Goal: Task Accomplishment & Management: Complete application form

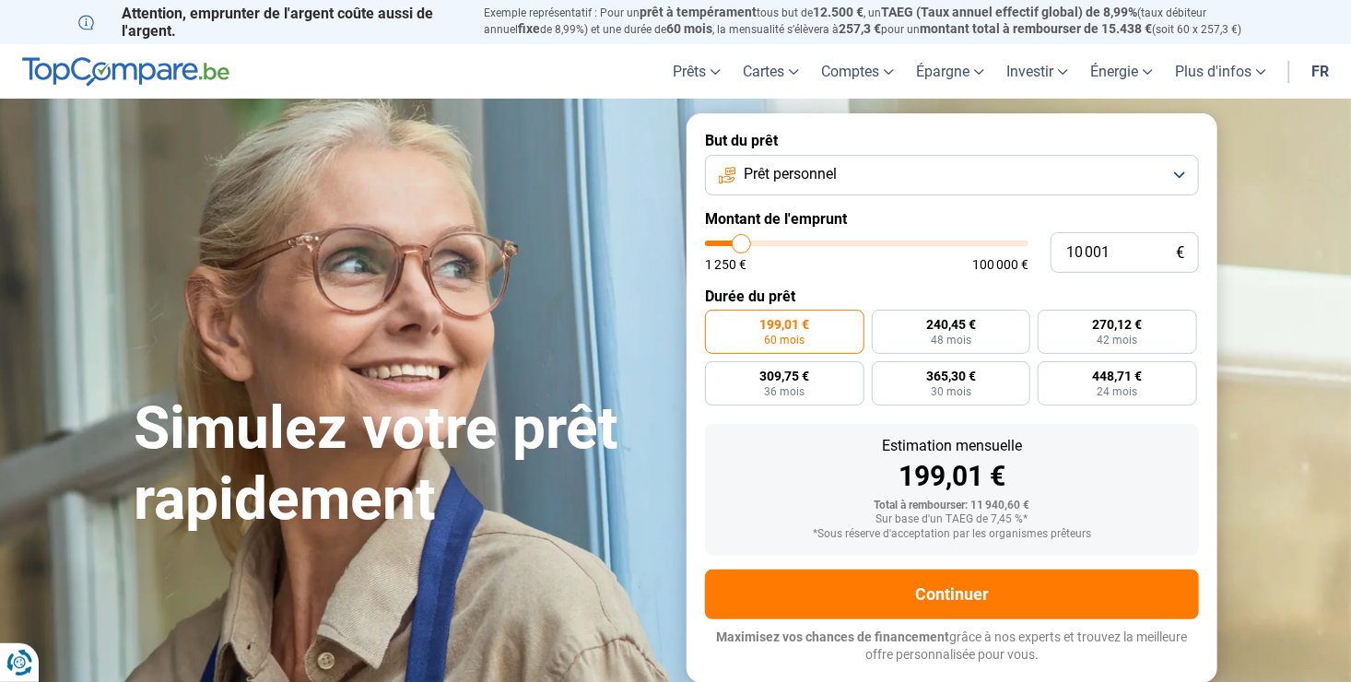
type input "11 500"
type input "11500"
type input "12 500"
type input "12500"
type input "13 500"
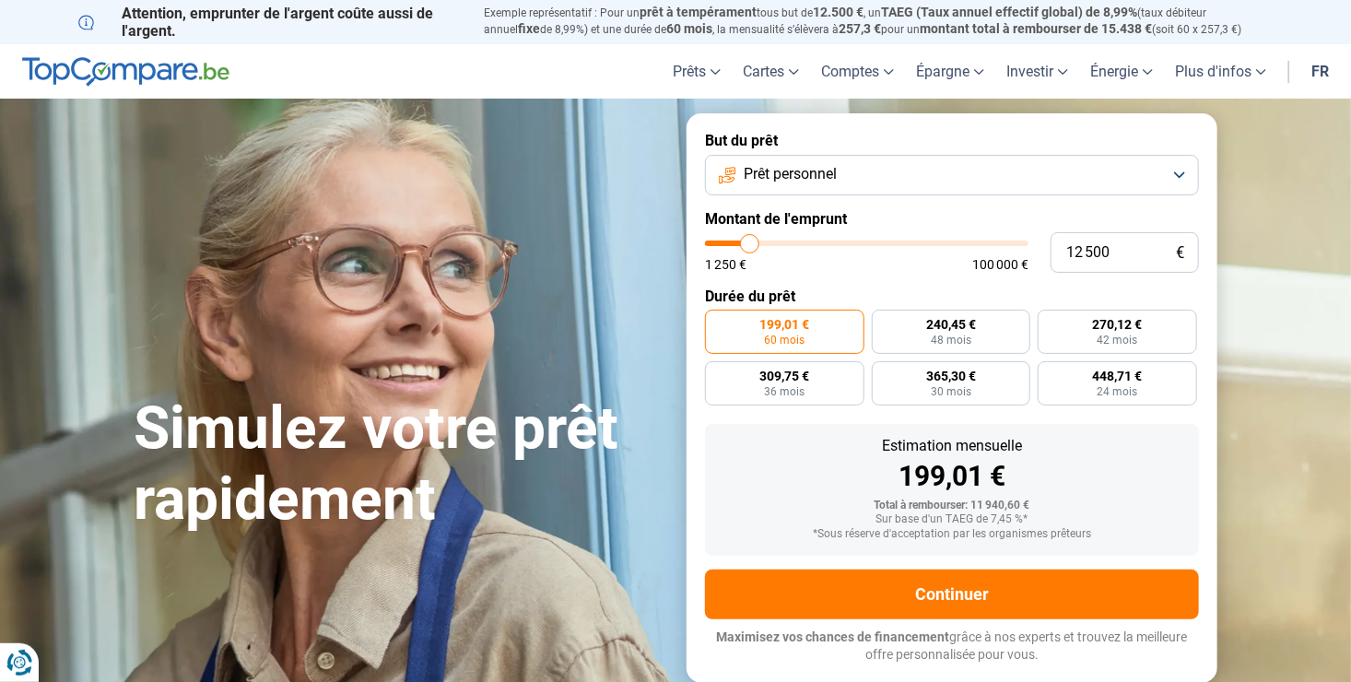
type input "13500"
type input "13 750"
type input "13750"
type input "14 000"
type input "14000"
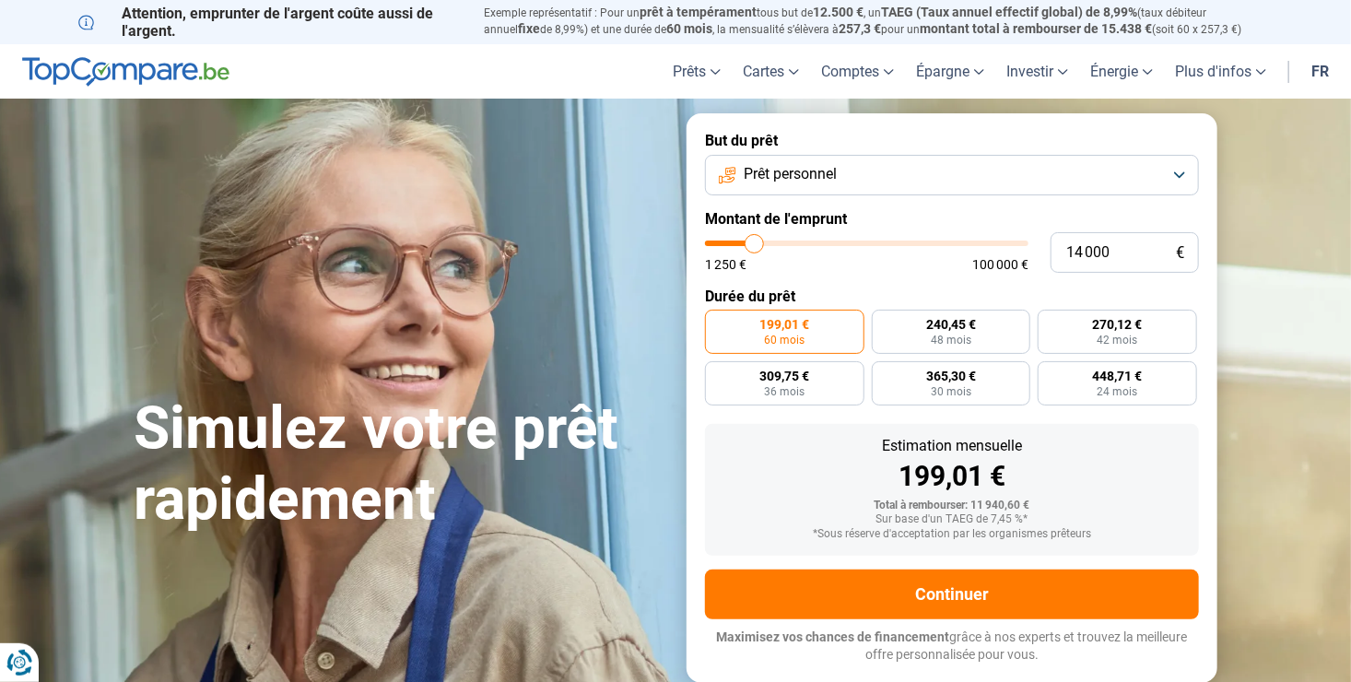
type input "14 750"
type input "14750"
type input "15 000"
type input "15000"
type input "15 250"
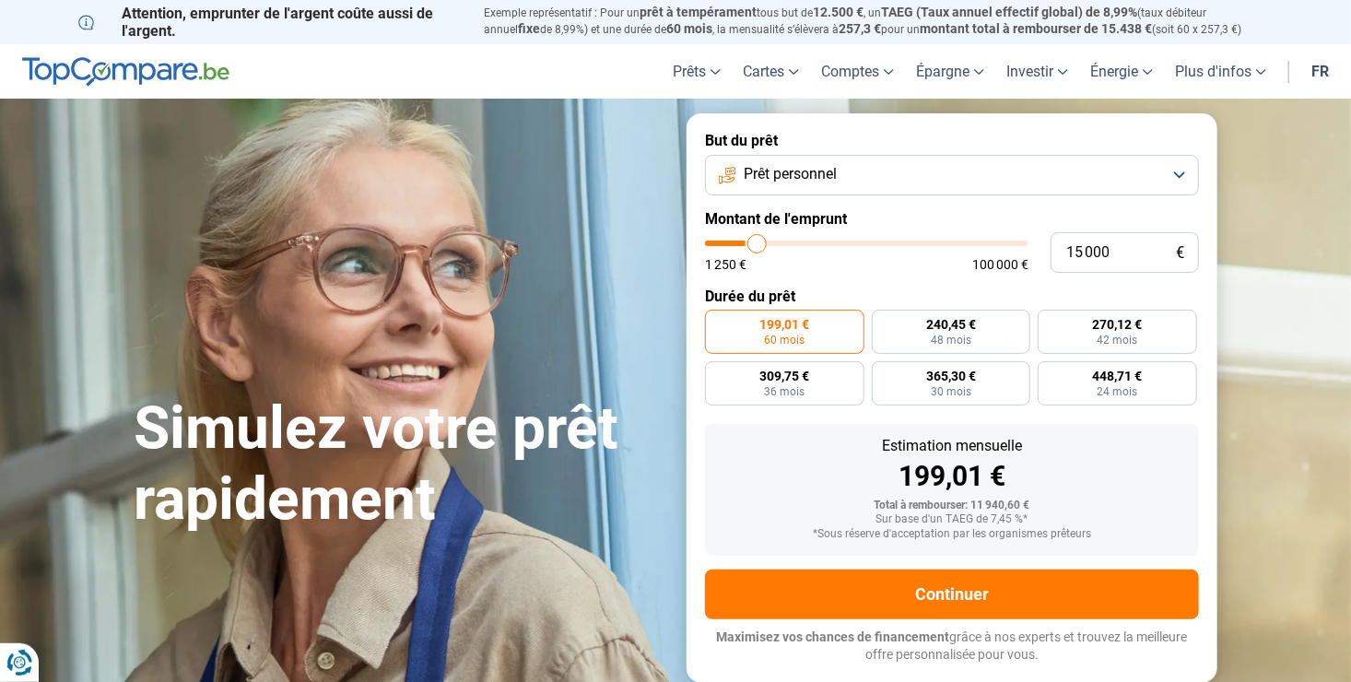
type input "15250"
type input "15 500"
type input "15500"
type input "16 000"
type input "16000"
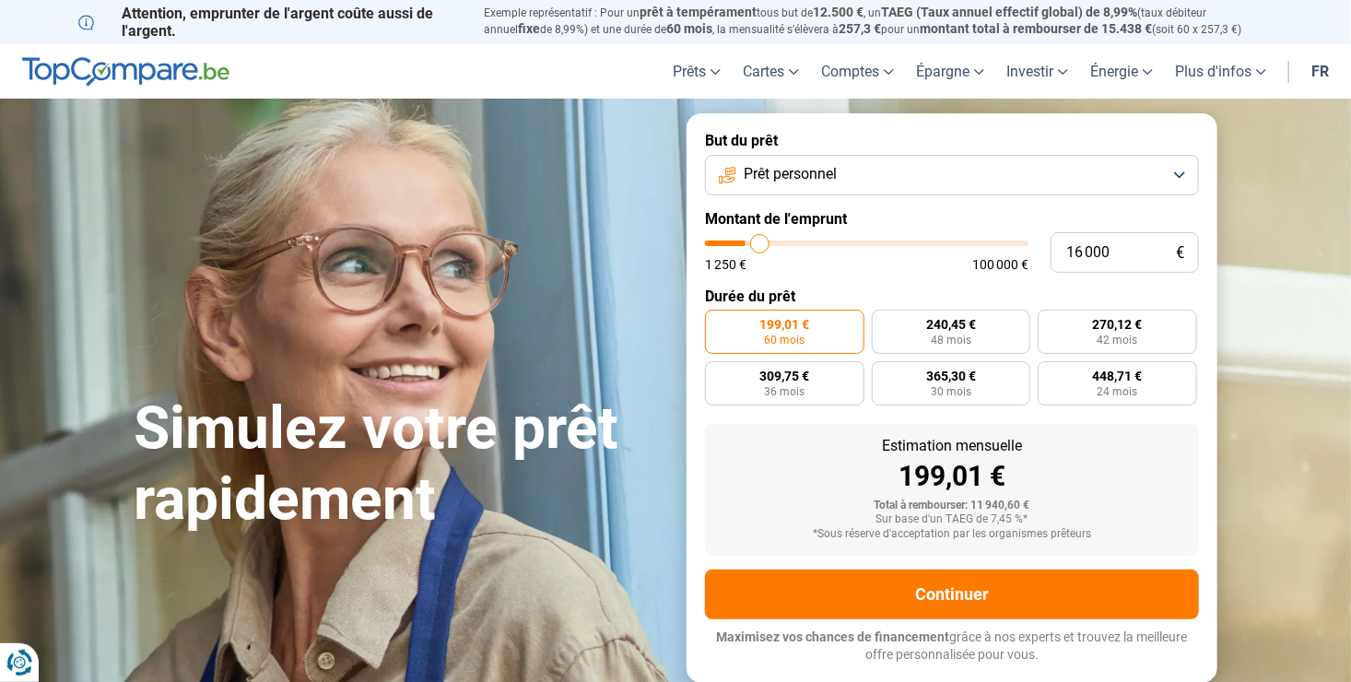
type input "17 000"
type input "17000"
type input "17 750"
type input "17750"
type input "18 500"
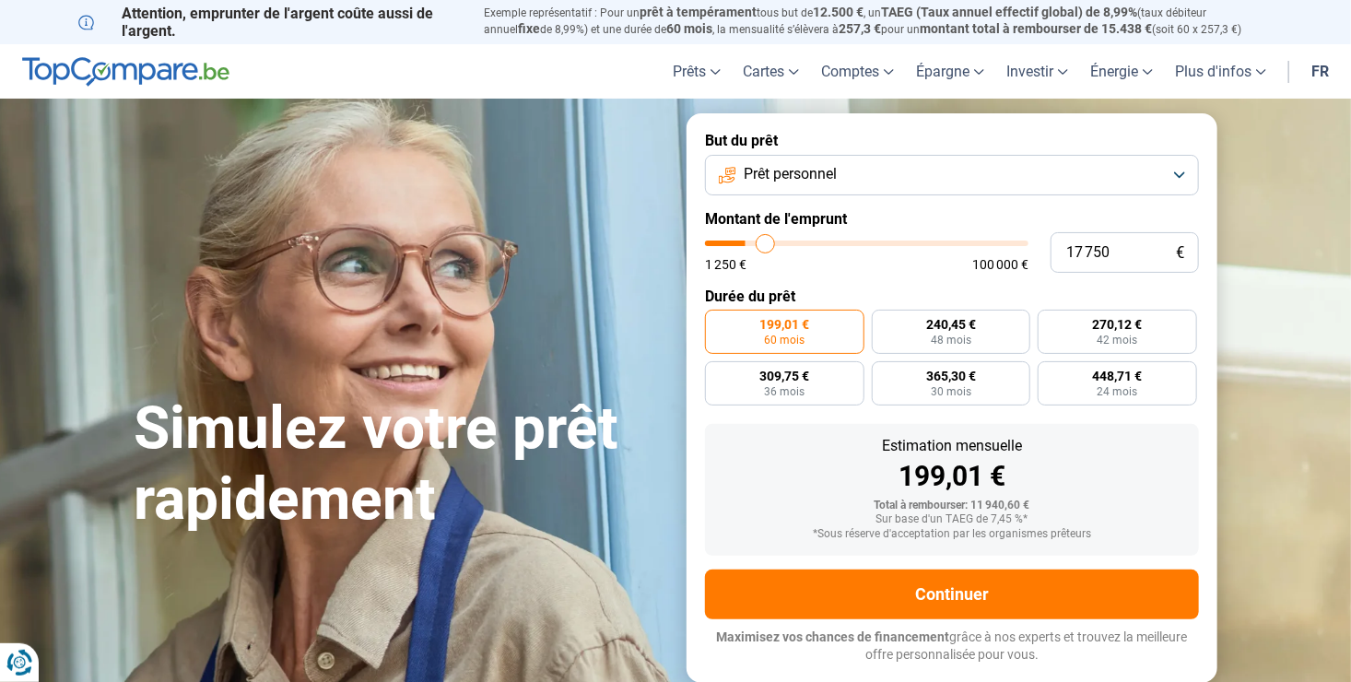
type input "18500"
type input "19 500"
type input "19500"
type input "20 250"
type input "20250"
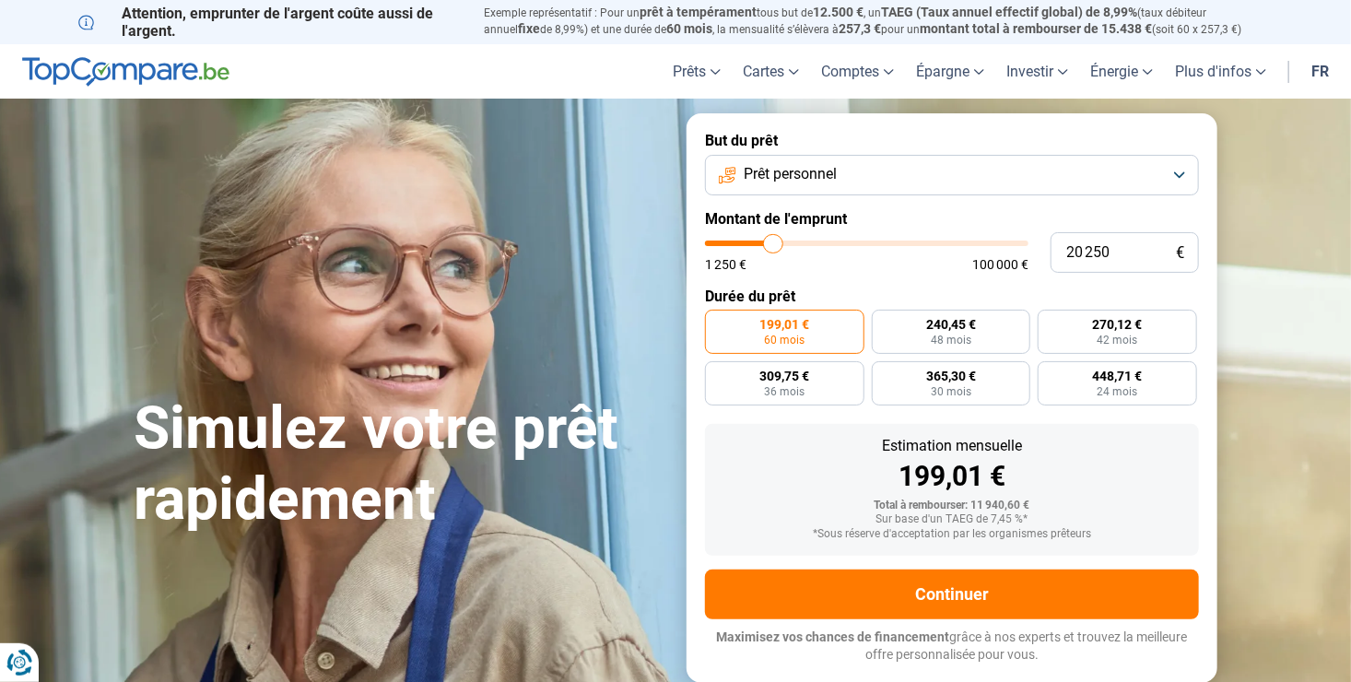
type input "20 750"
type input "20750"
type input "21 500"
type input "21500"
type input "22 750"
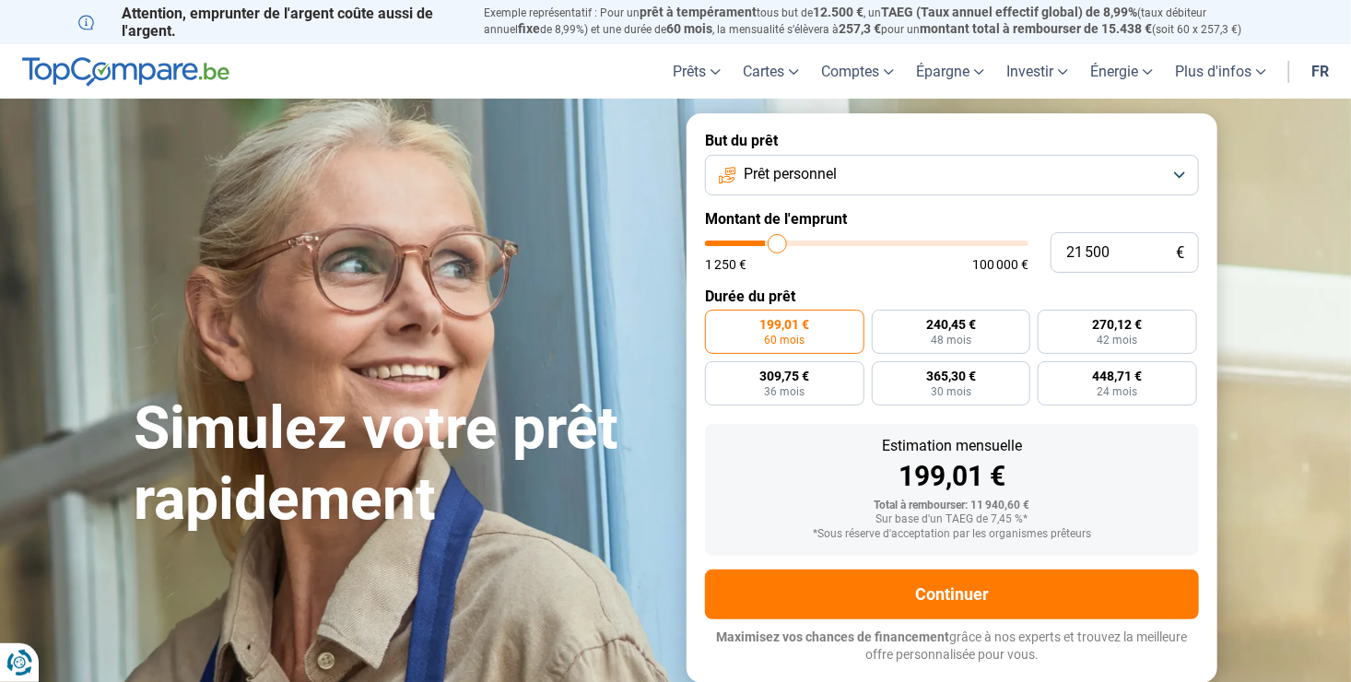
type input "22750"
type input "24 750"
type input "24750"
type input "27 500"
type input "27500"
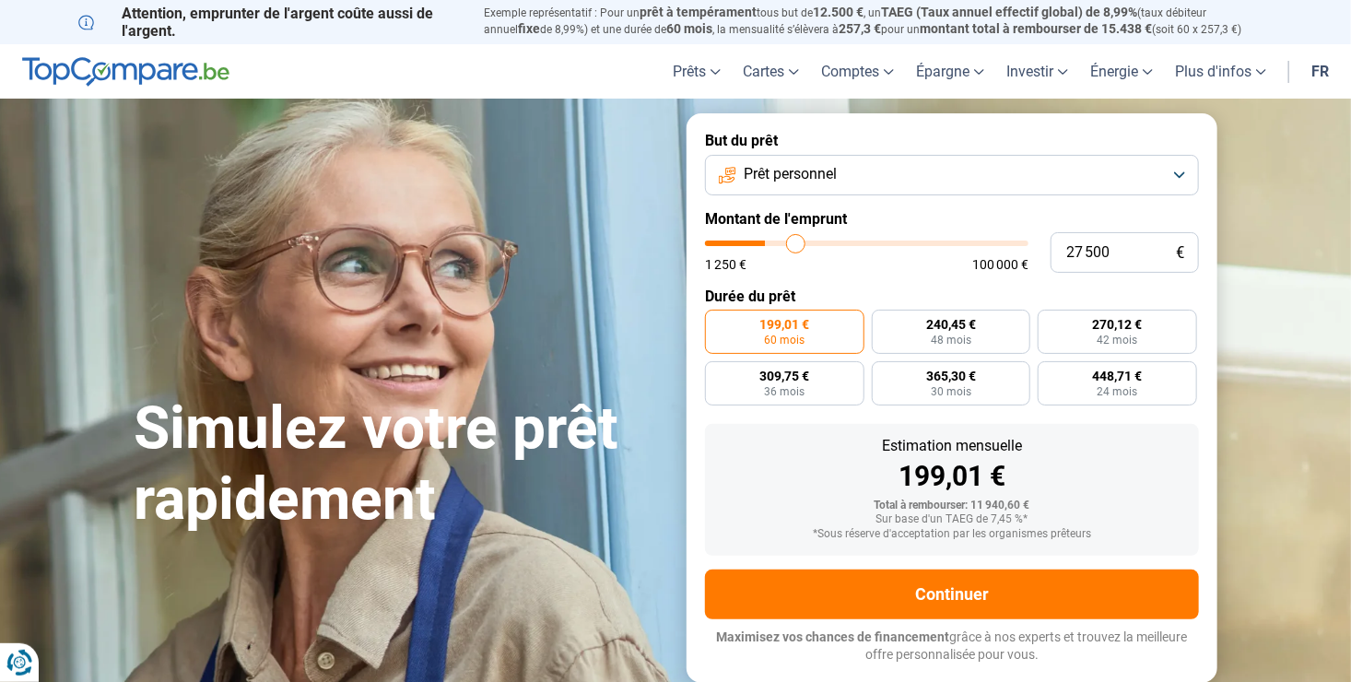
type input "29 500"
type input "29500"
type input "31 250"
type input "31250"
type input "33 000"
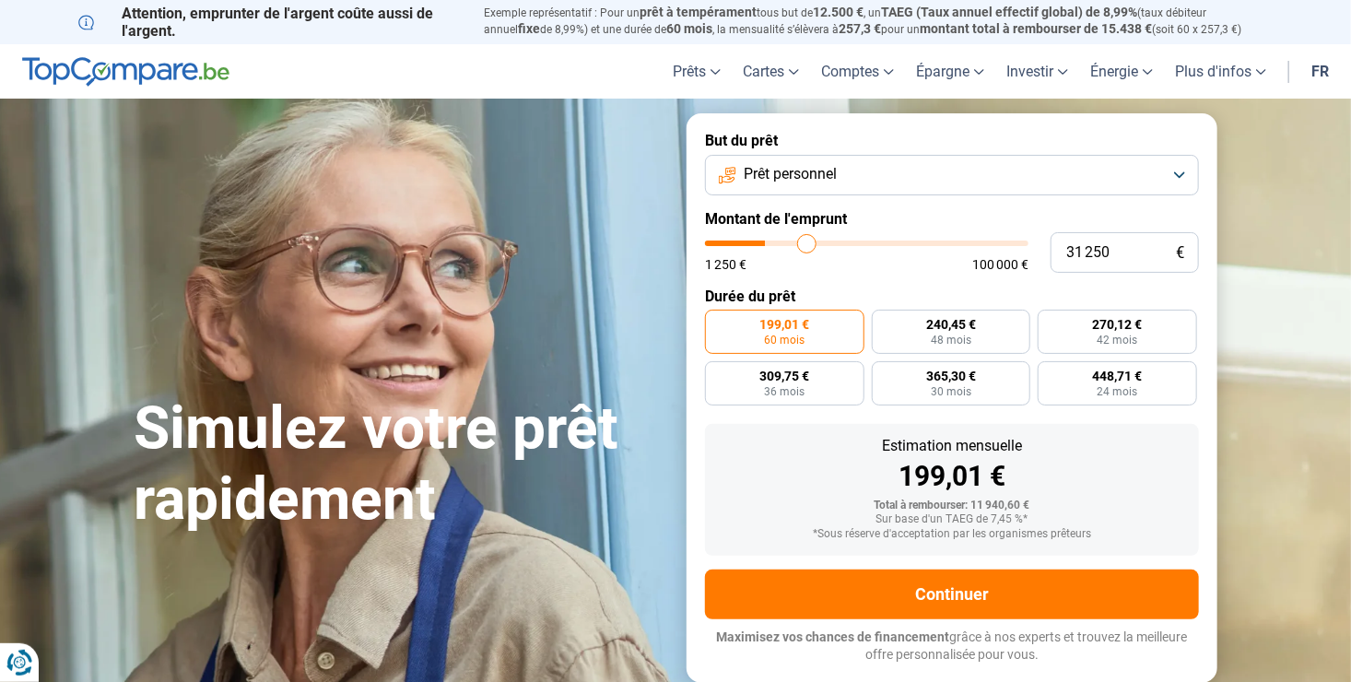
type input "33000"
type input "35 250"
type input "35250"
type input "37 500"
type input "37500"
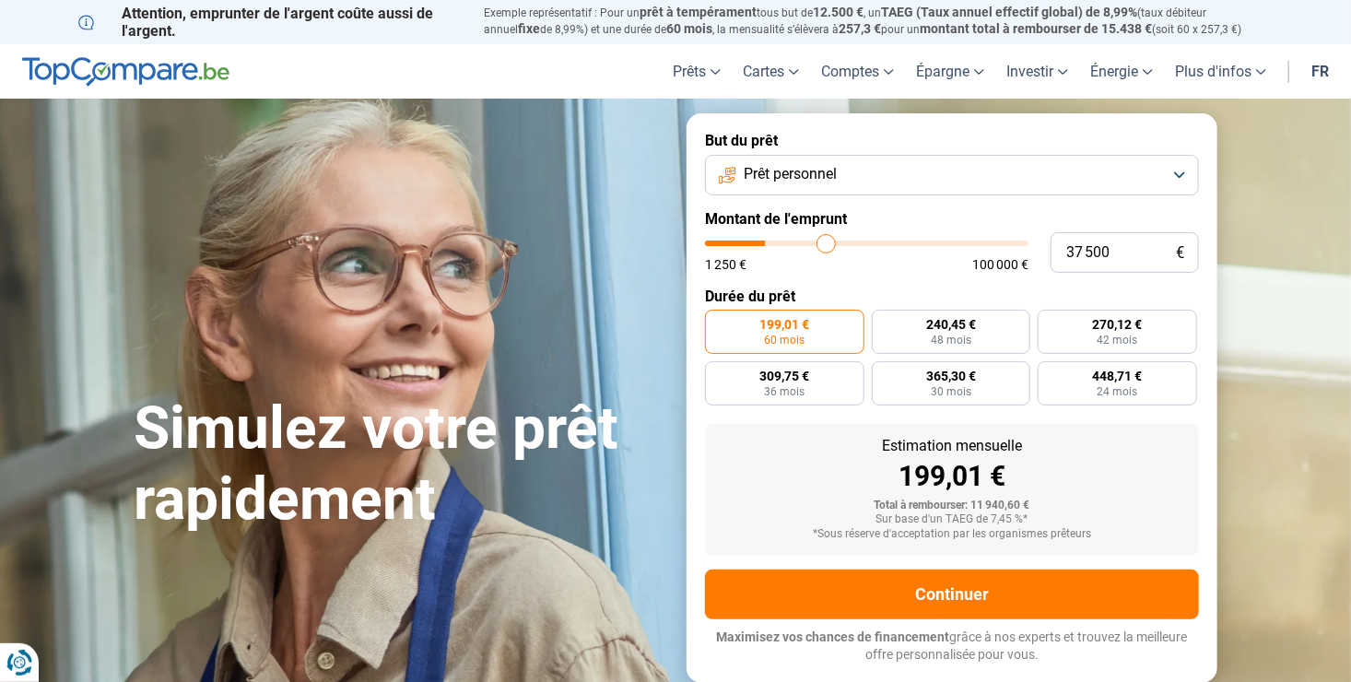
type input "40 250"
type input "40250"
type input "41 250"
type input "41250"
type input "42 000"
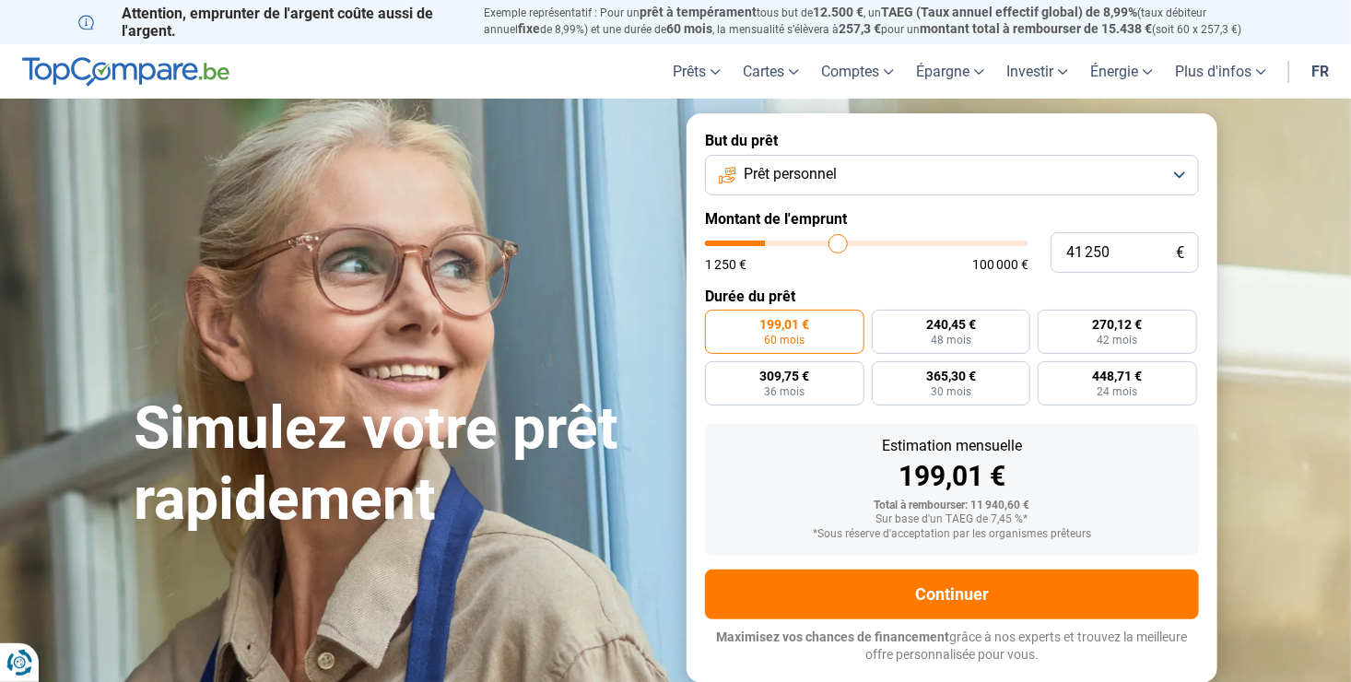
type input "42000"
type input "43 500"
type input "43500"
type input "43 750"
type input "43750"
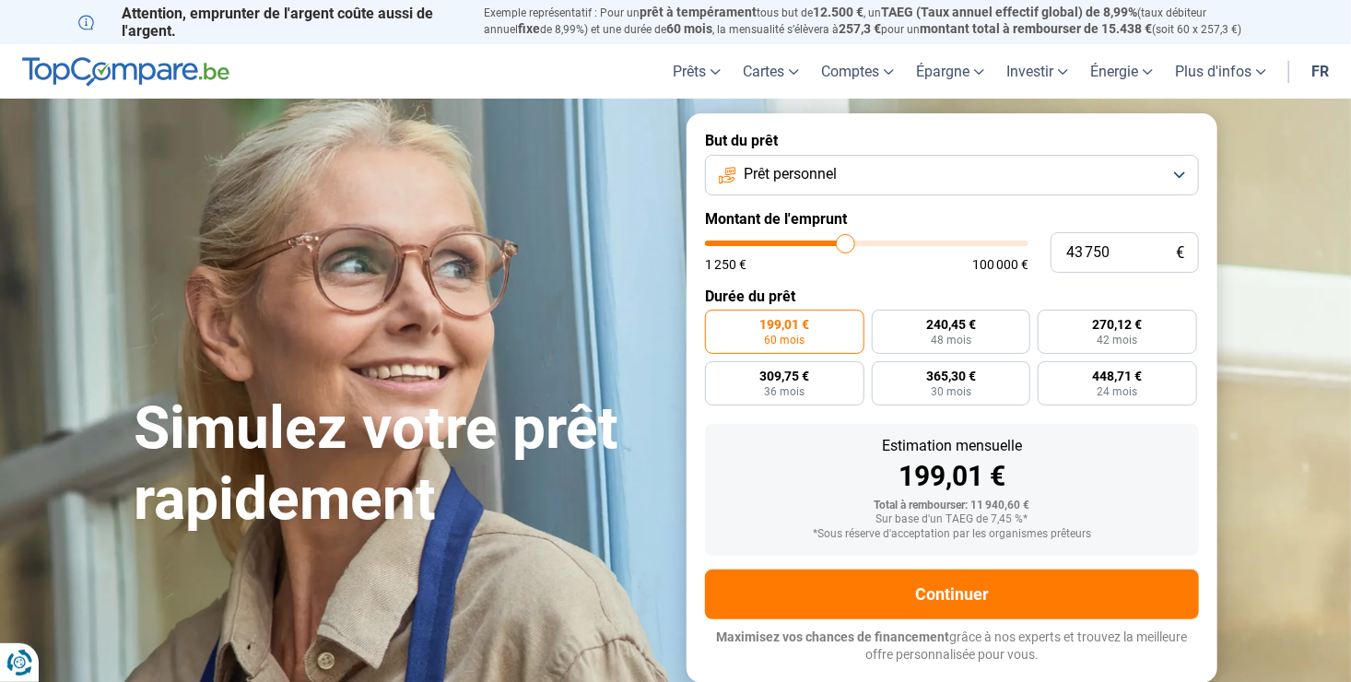
type input "44 250"
type input "44250"
type input "45 250"
type input "45250"
type input "45 750"
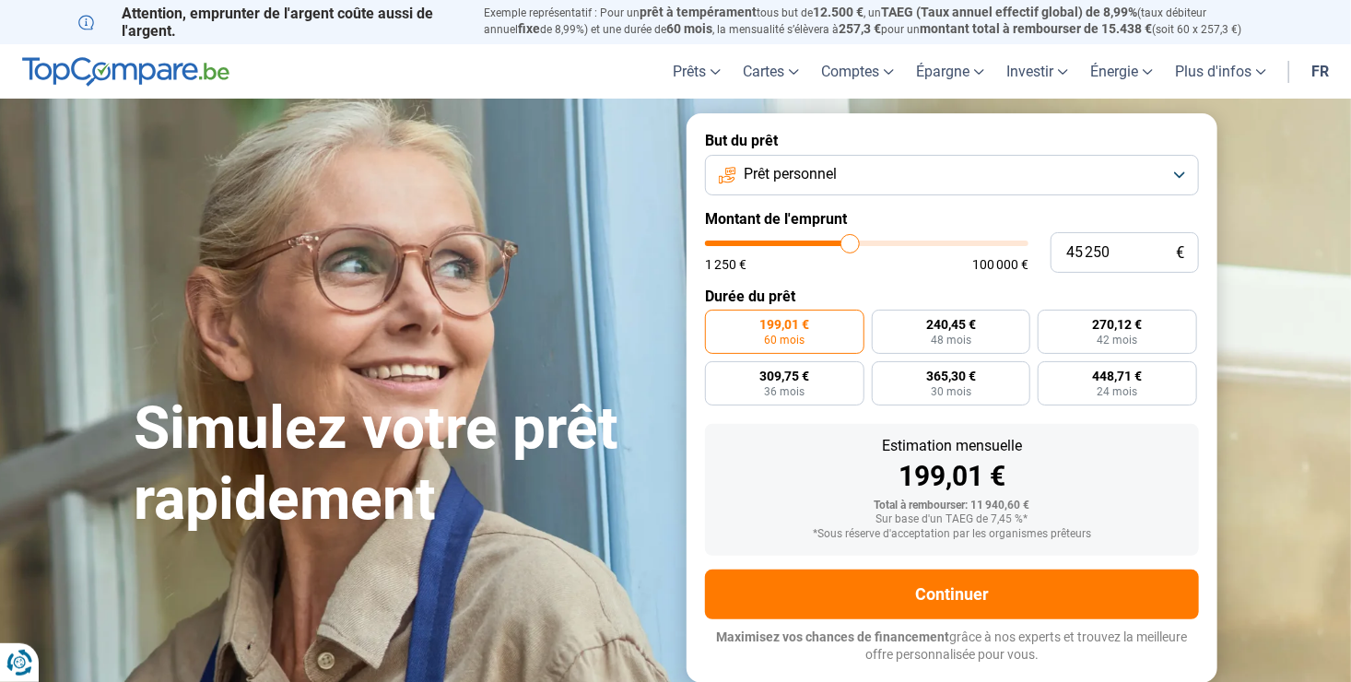
type input "45750"
type input "46 750"
type input "46750"
type input "47 250"
type input "47250"
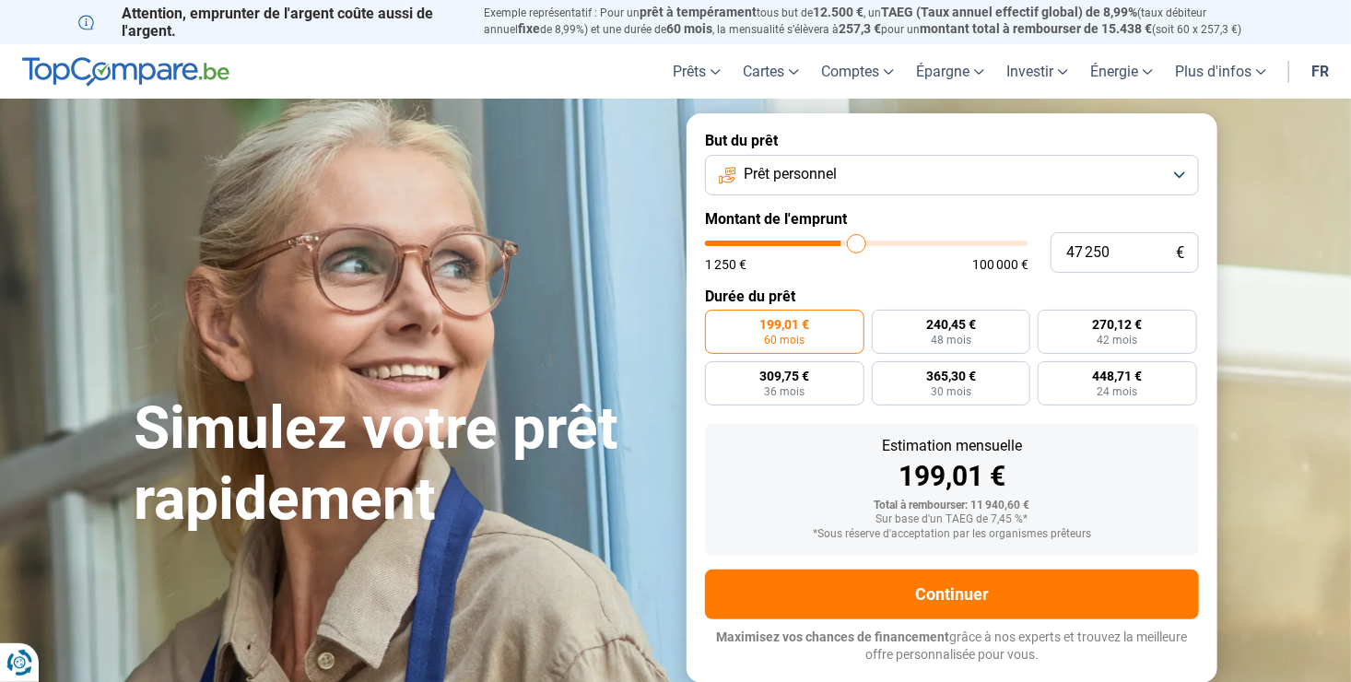
type input "48 000"
type input "48000"
type input "48 750"
type input "48750"
type input "50 250"
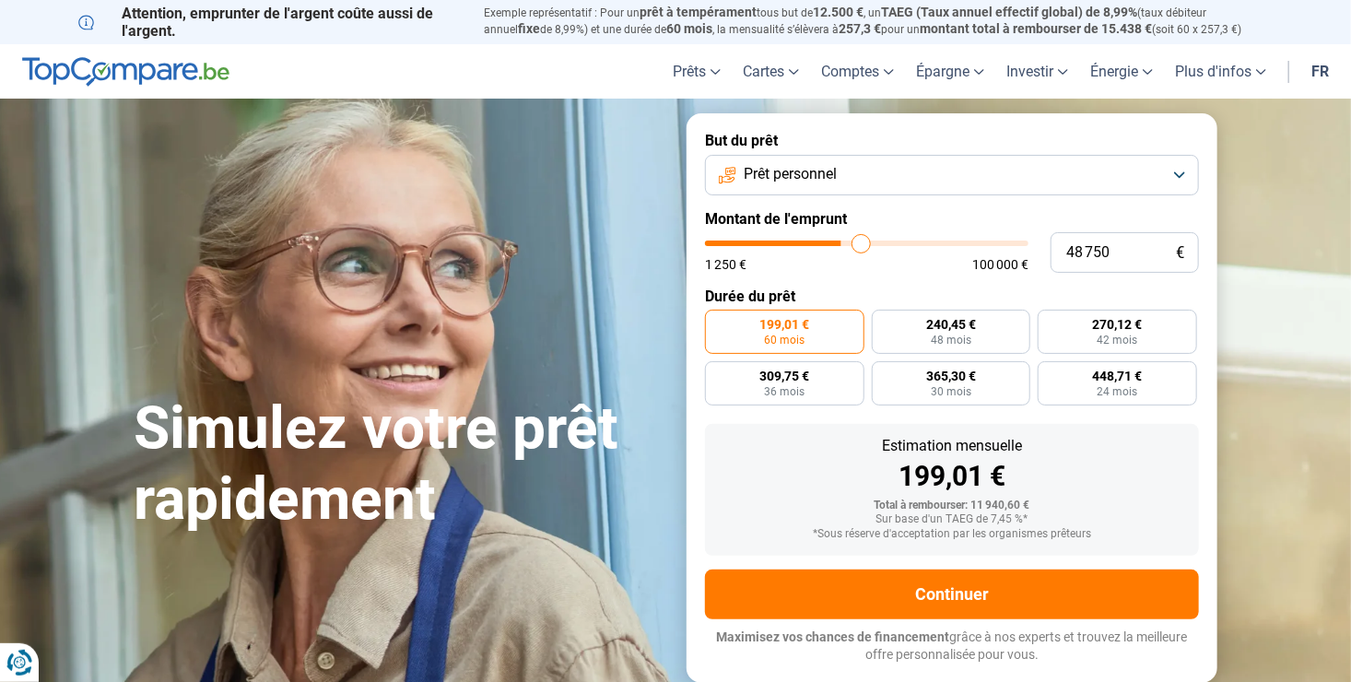
type input "50250"
type input "51 500"
type input "51500"
type input "52 750"
type input "52750"
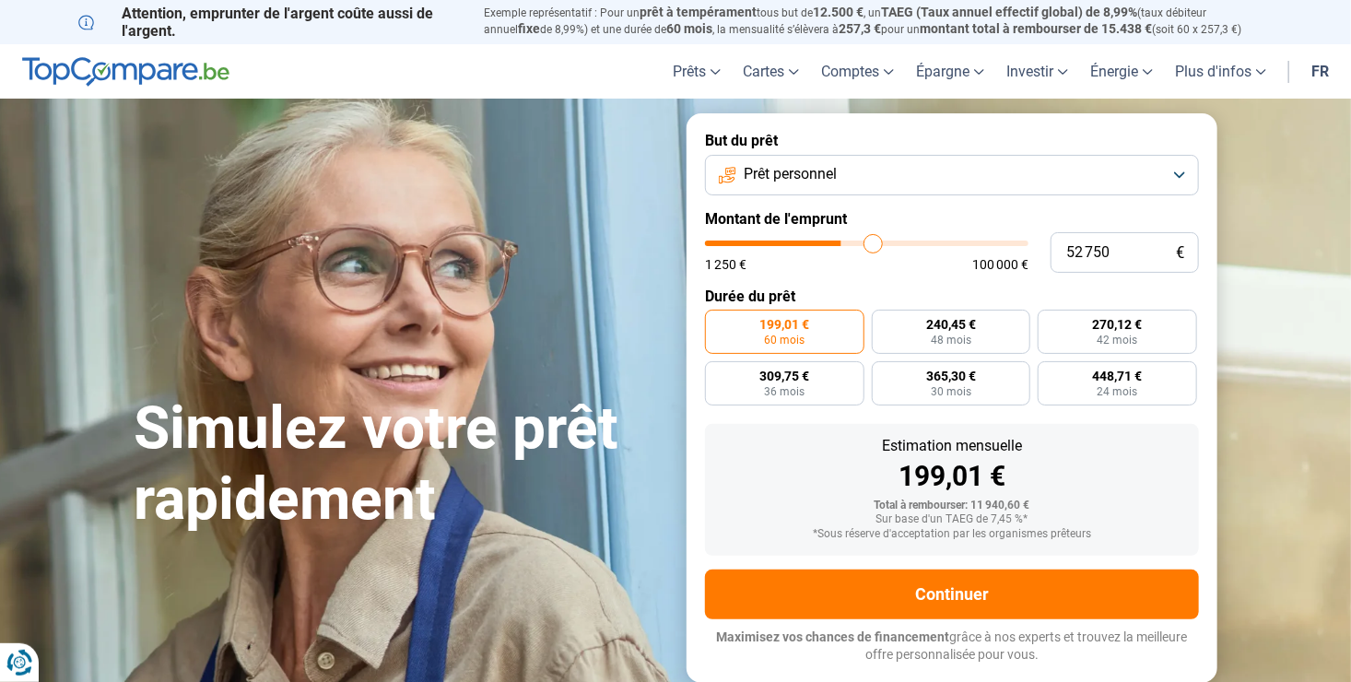
type input "53 500"
type input "53500"
type input "54 250"
type input "54250"
type input "54 500"
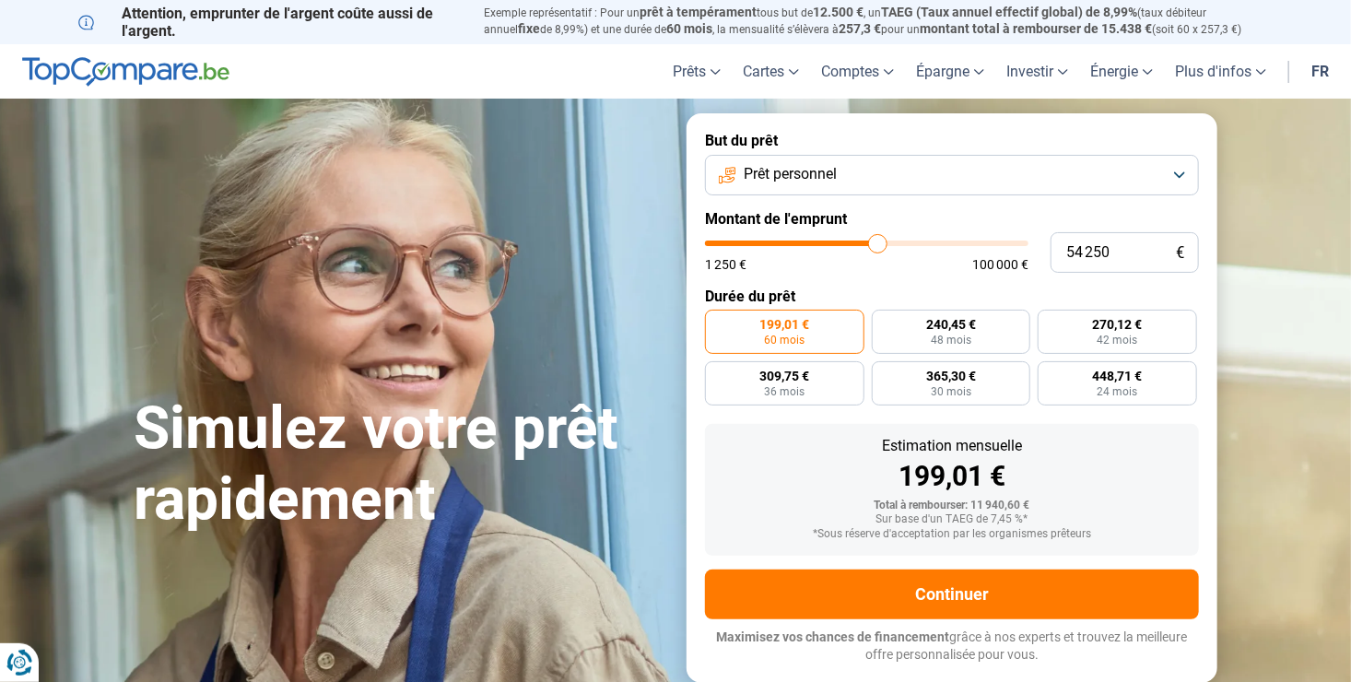
type input "54500"
type input "55 000"
type input "55000"
type input "55 750"
type input "55750"
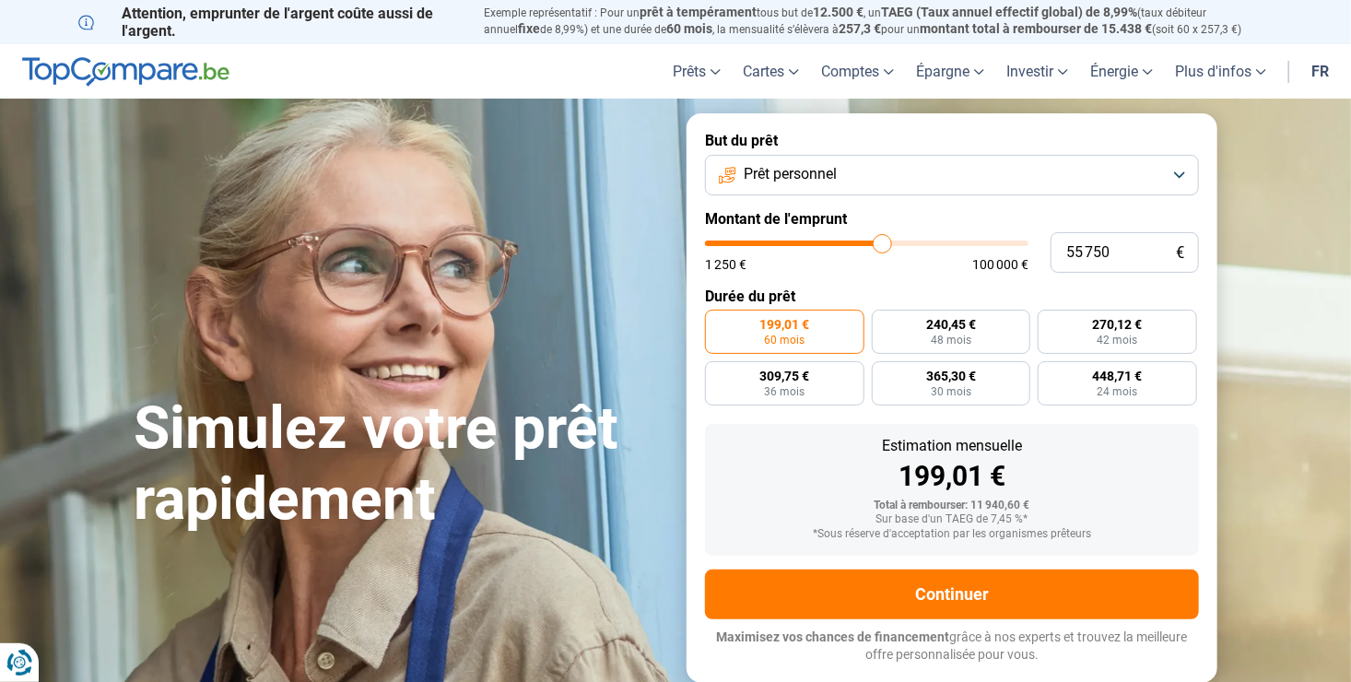
type input "56 500"
type input "56500"
type input "56 750"
drag, startPoint x: 746, startPoint y: 247, endPoint x: 886, endPoint y: 229, distance: 141.3
type input "56750"
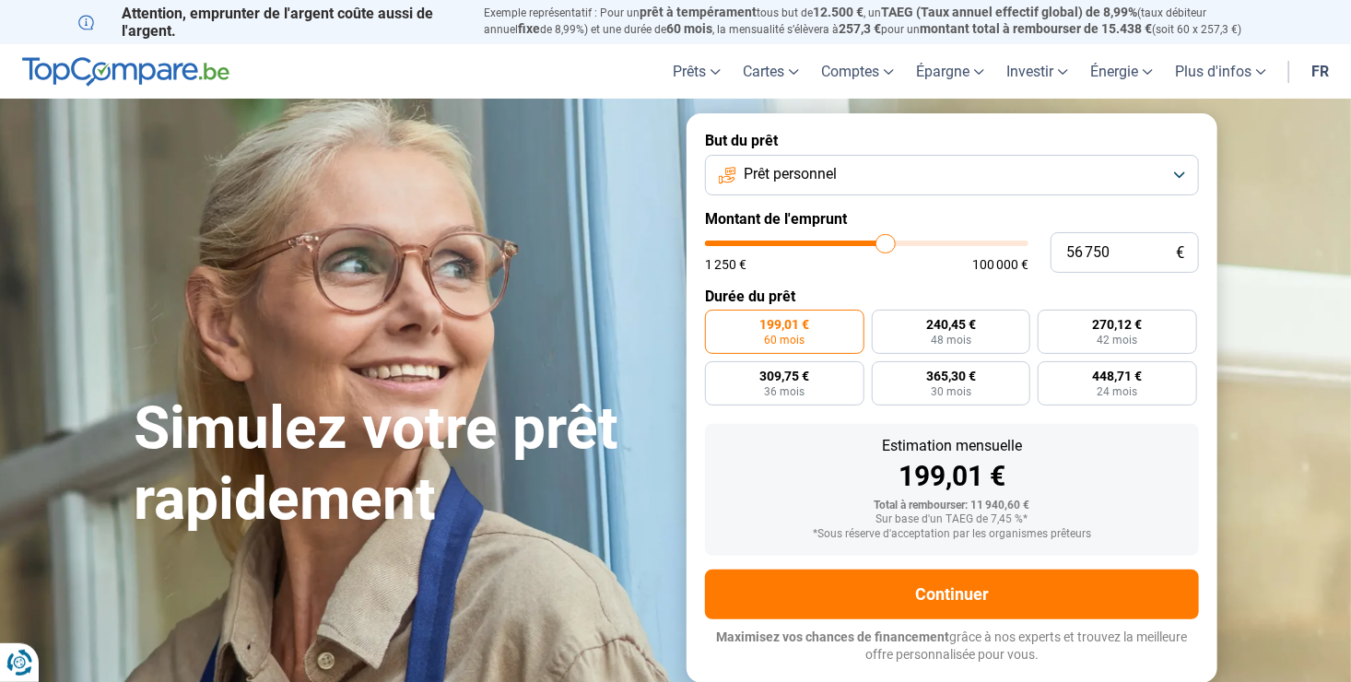
click at [886, 241] on input "range" at bounding box center [867, 244] width 324 height 6
radio input "false"
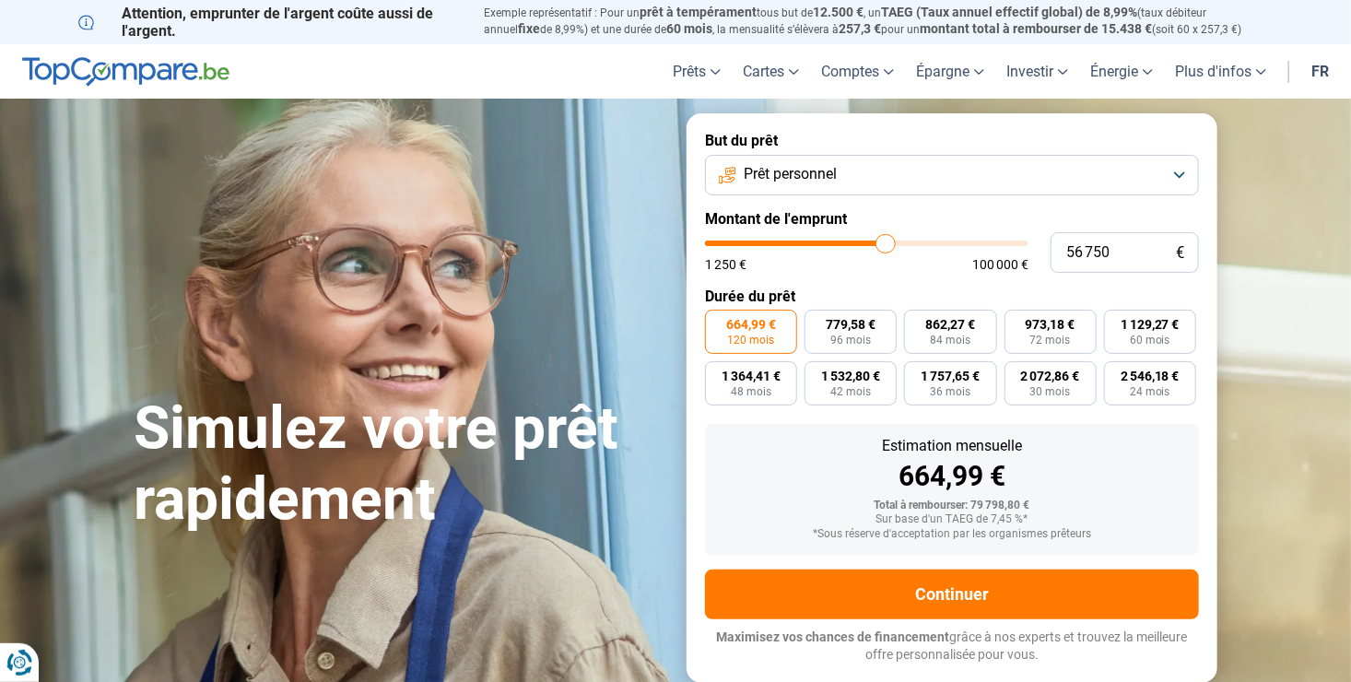
type input "56 500"
type input "56500"
type input "55 750"
type input "55750"
type input "54 500"
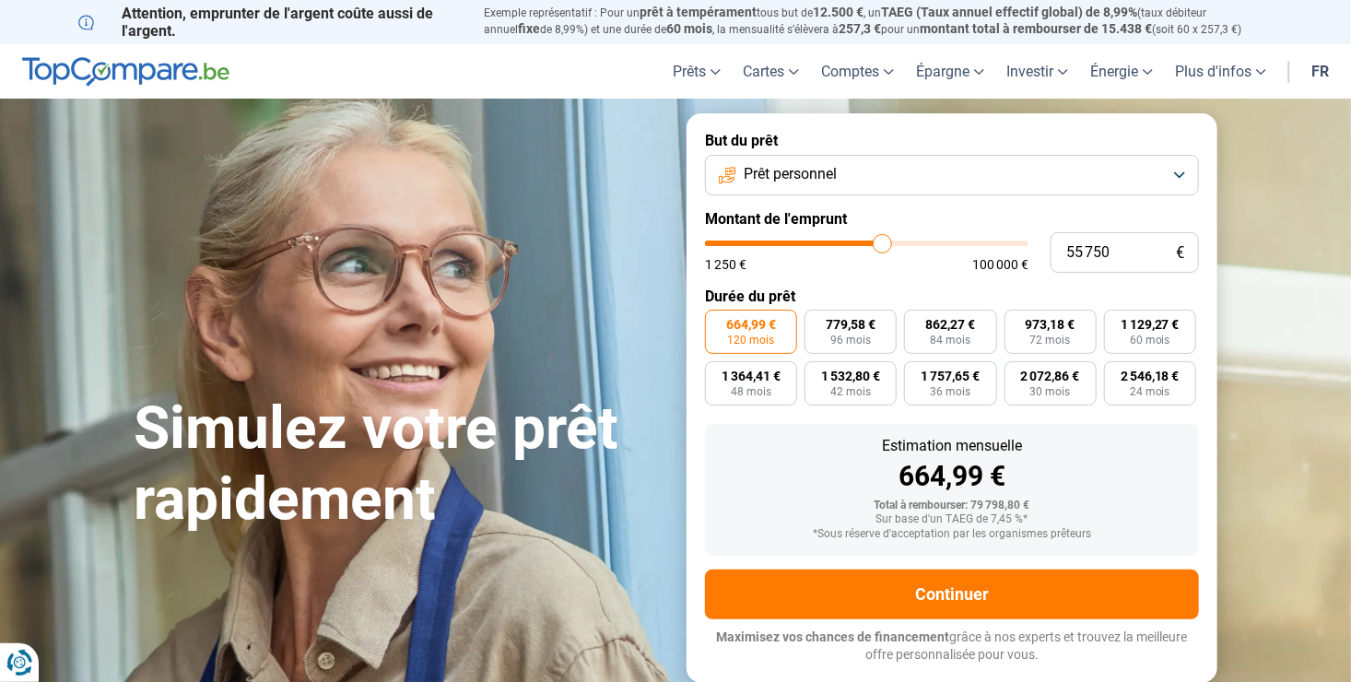
type input "54500"
type input "53 250"
type input "53250"
type input "52 500"
type input "52500"
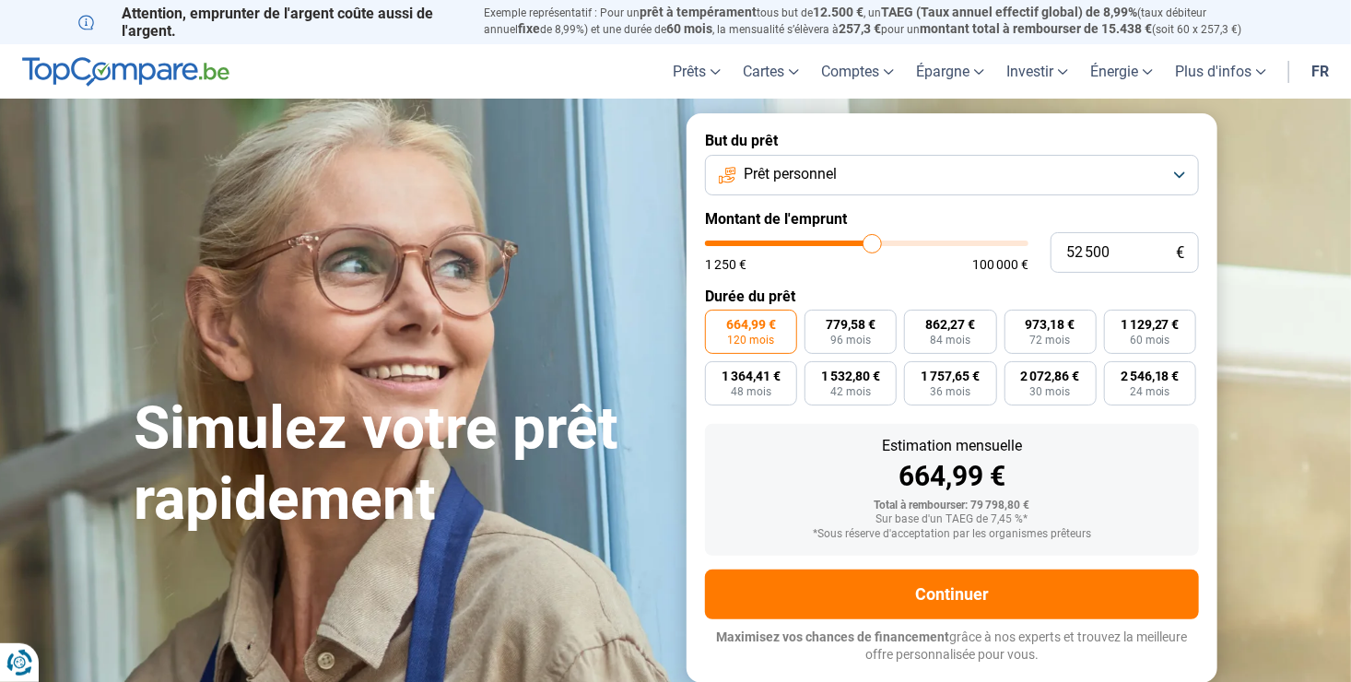
type input "52 000"
type input "52000"
type input "51 000"
type input "51000"
type input "50 000"
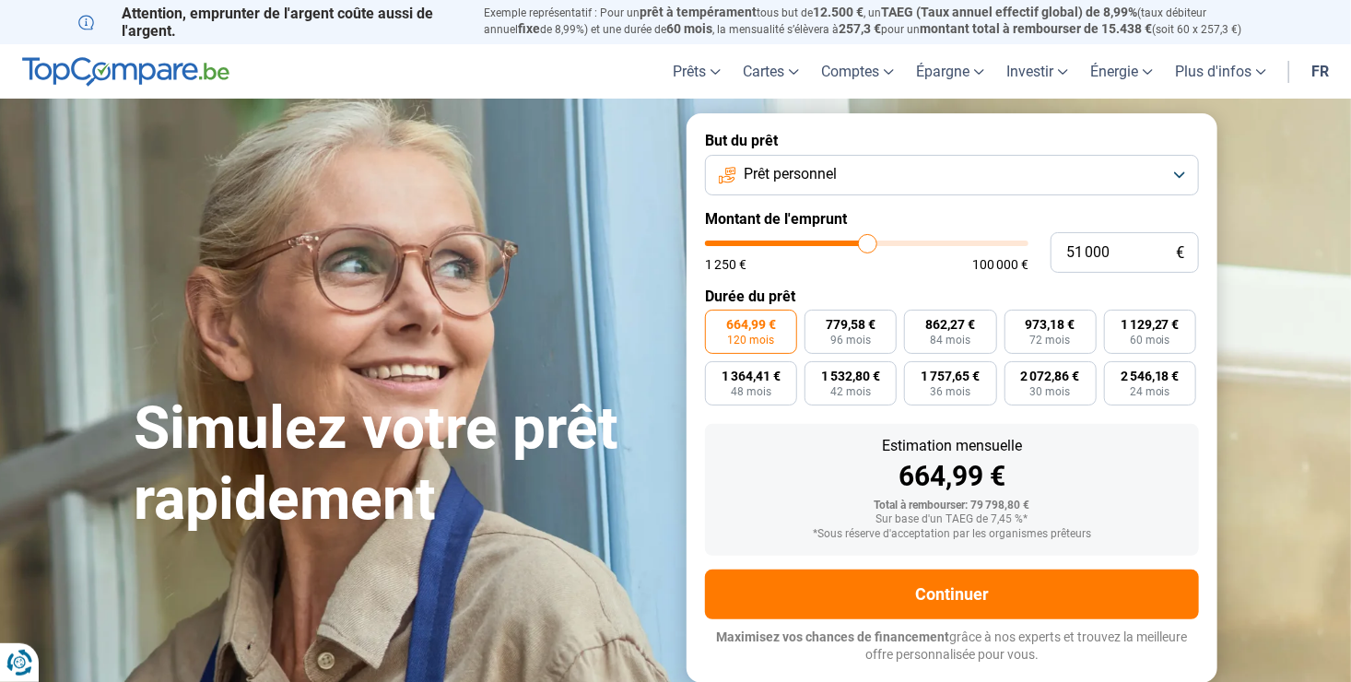
type input "50000"
type input "48 750"
type input "48750"
type input "48 000"
type input "48000"
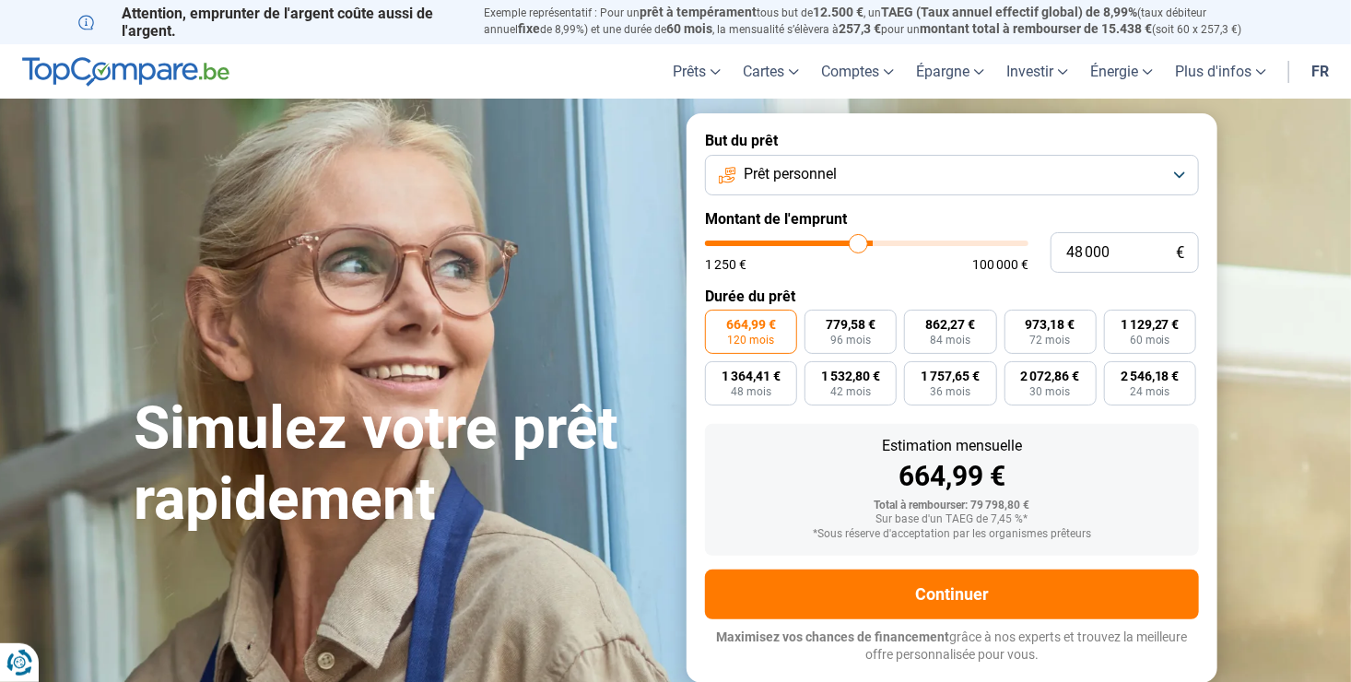
type input "47 500"
type input "47500"
type input "47 250"
type input "47250"
type input "46 250"
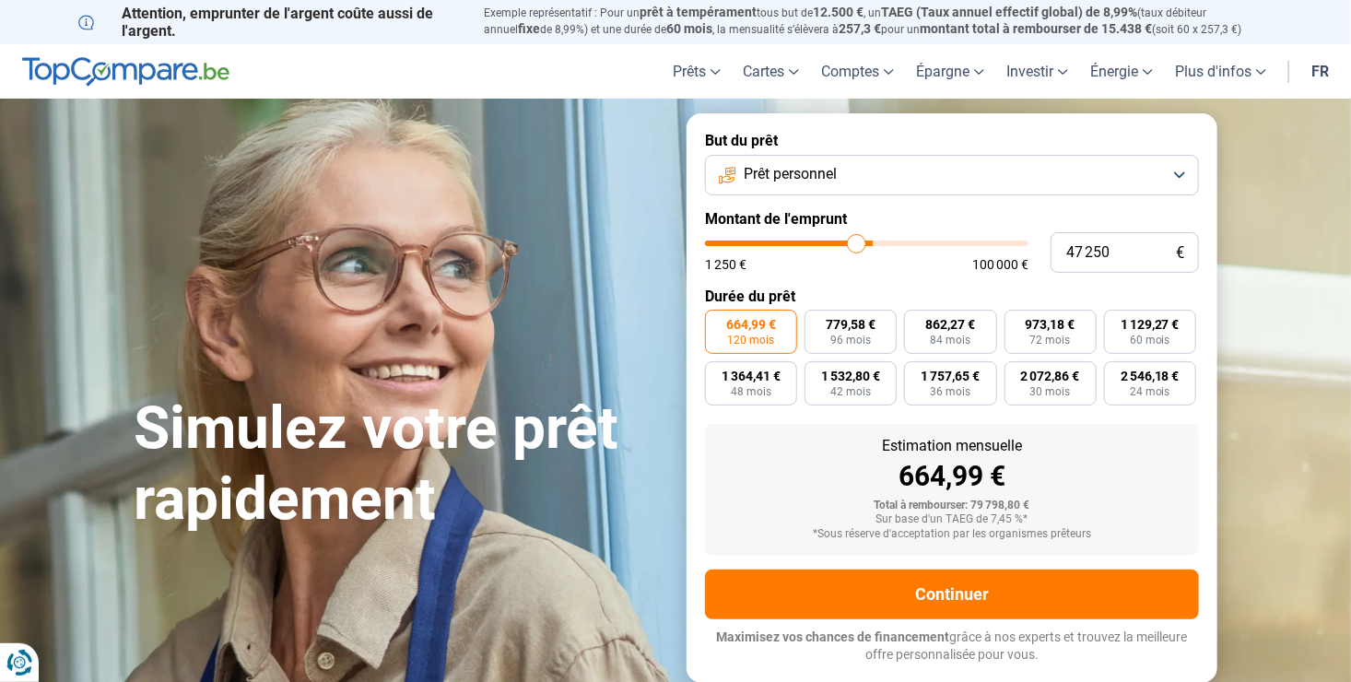
type input "46250"
type input "45 000"
type input "45000"
type input "42 250"
type input "42250"
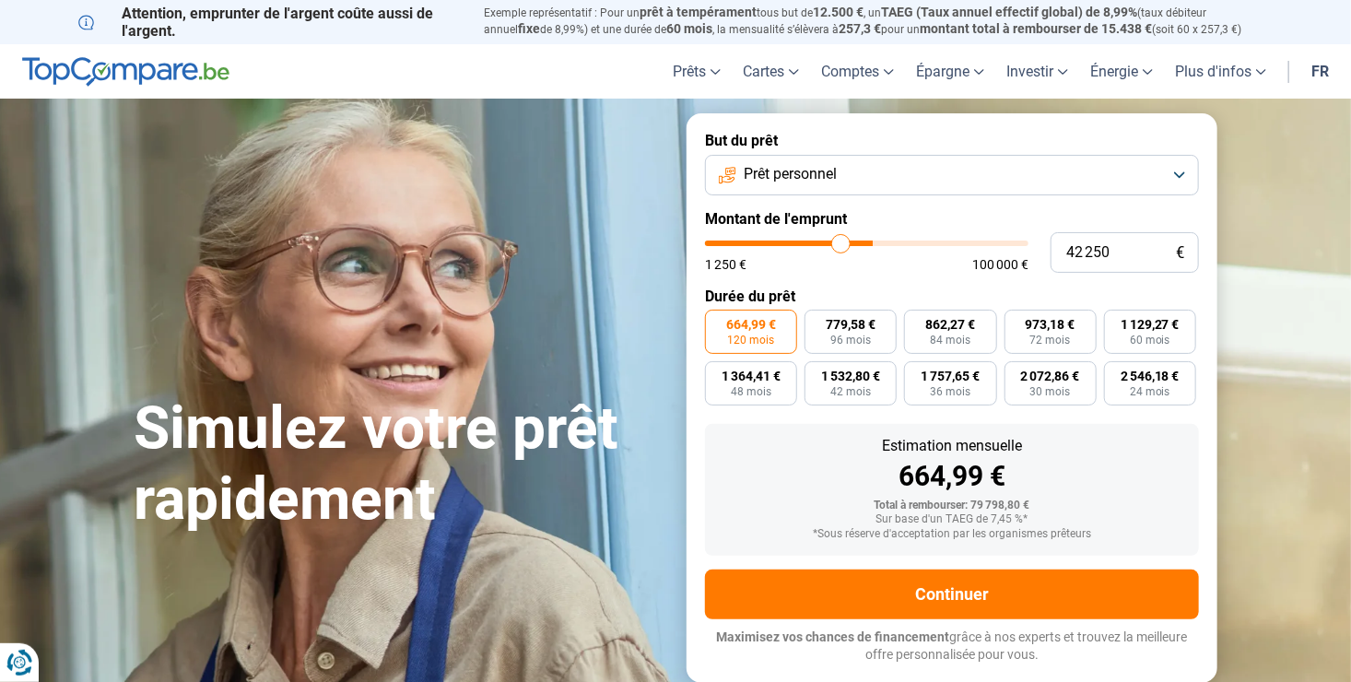
type input "41 000"
type input "41000"
type input "40 000"
type input "40000"
type input "39 500"
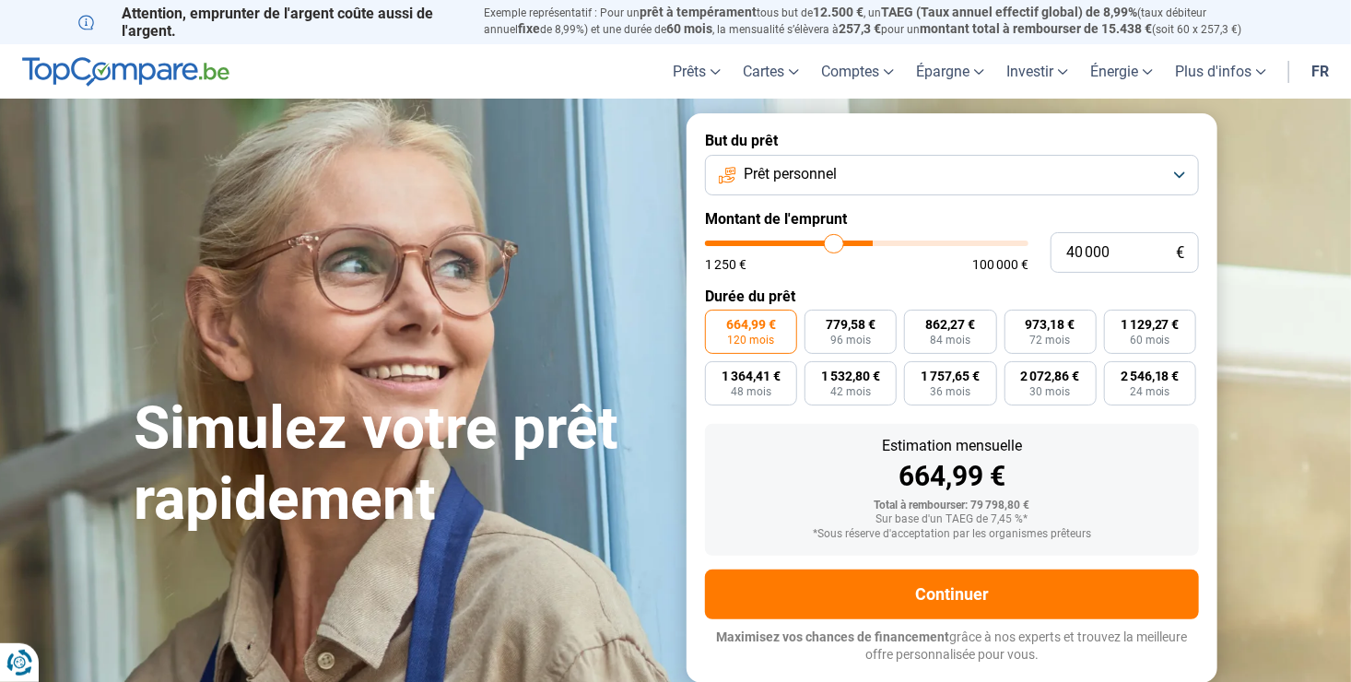
type input "39500"
type input "39 250"
type input "39250"
type input "38 750"
type input "38750"
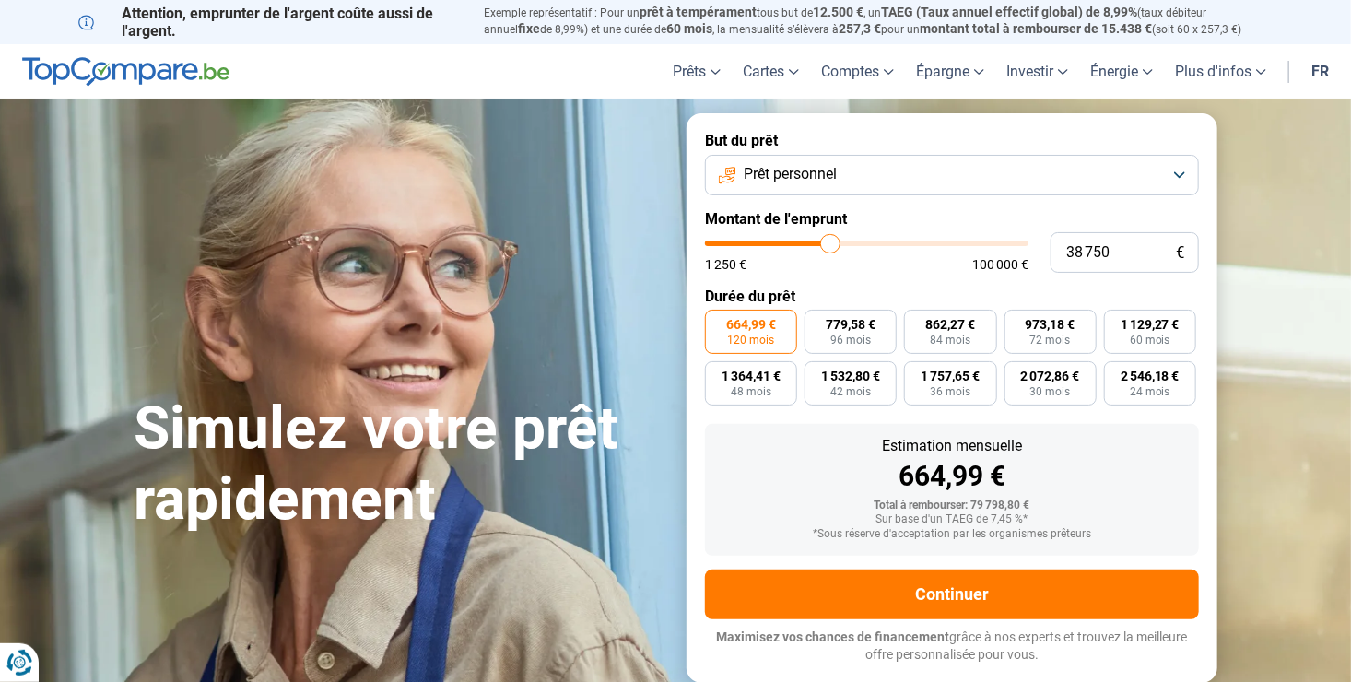
type input "37 750"
type input "37750"
type input "37 000"
type input "37000"
type input "36 750"
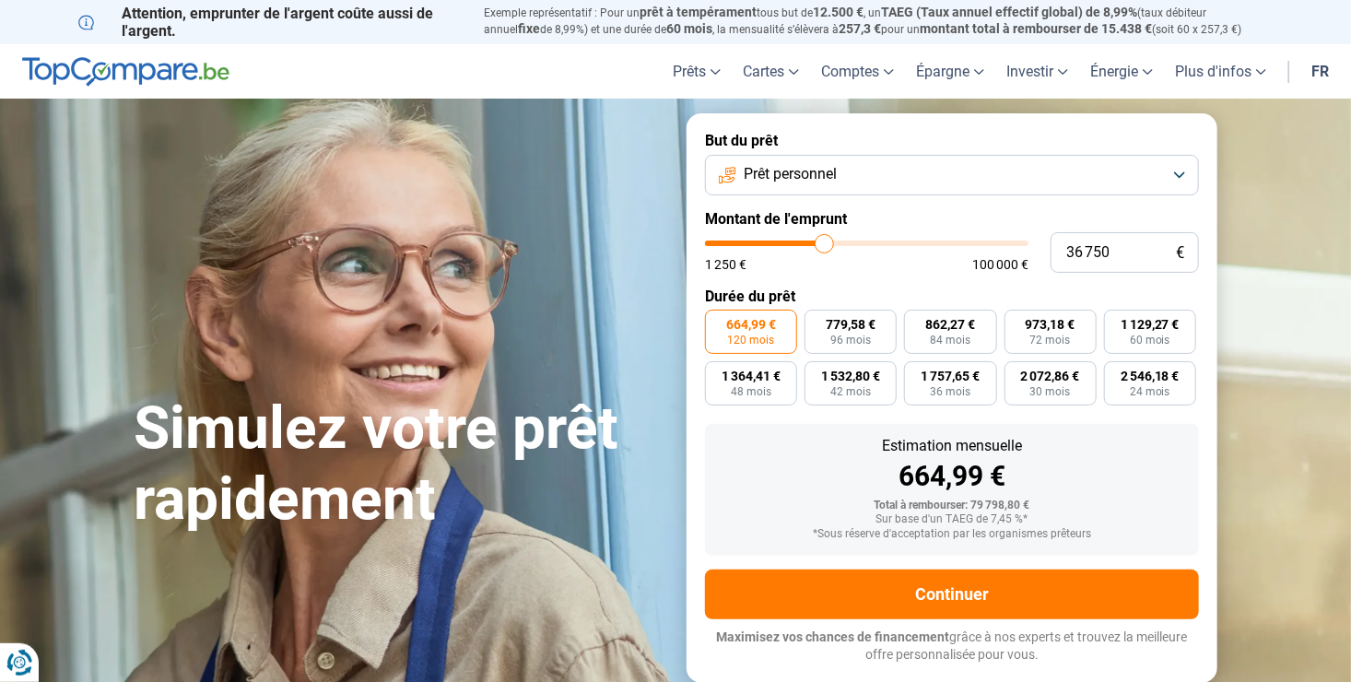
drag, startPoint x: 886, startPoint y: 246, endPoint x: 823, endPoint y: 269, distance: 66.8
type input "36500"
click at [823, 246] on input "range" at bounding box center [867, 244] width 324 height 6
type input "35 500"
type input "35500"
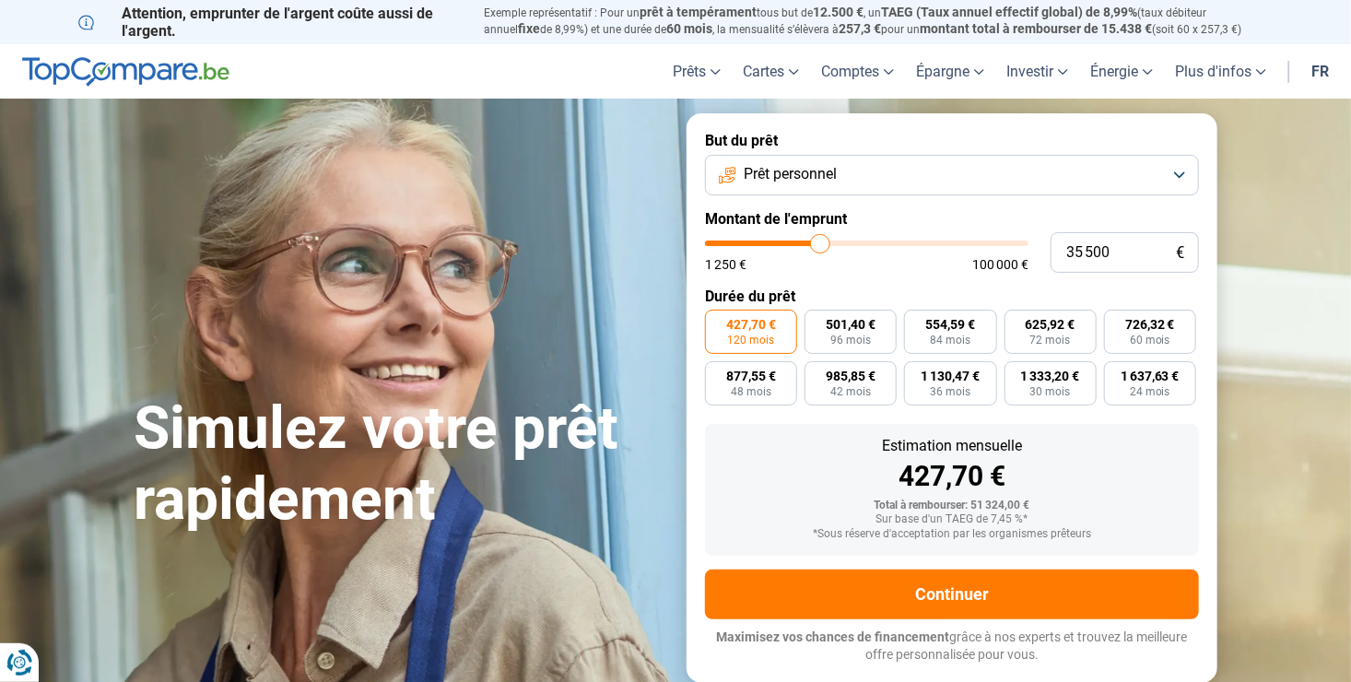
type input "35 000"
type input "35000"
type input "34 250"
type input "34250"
type input "34 000"
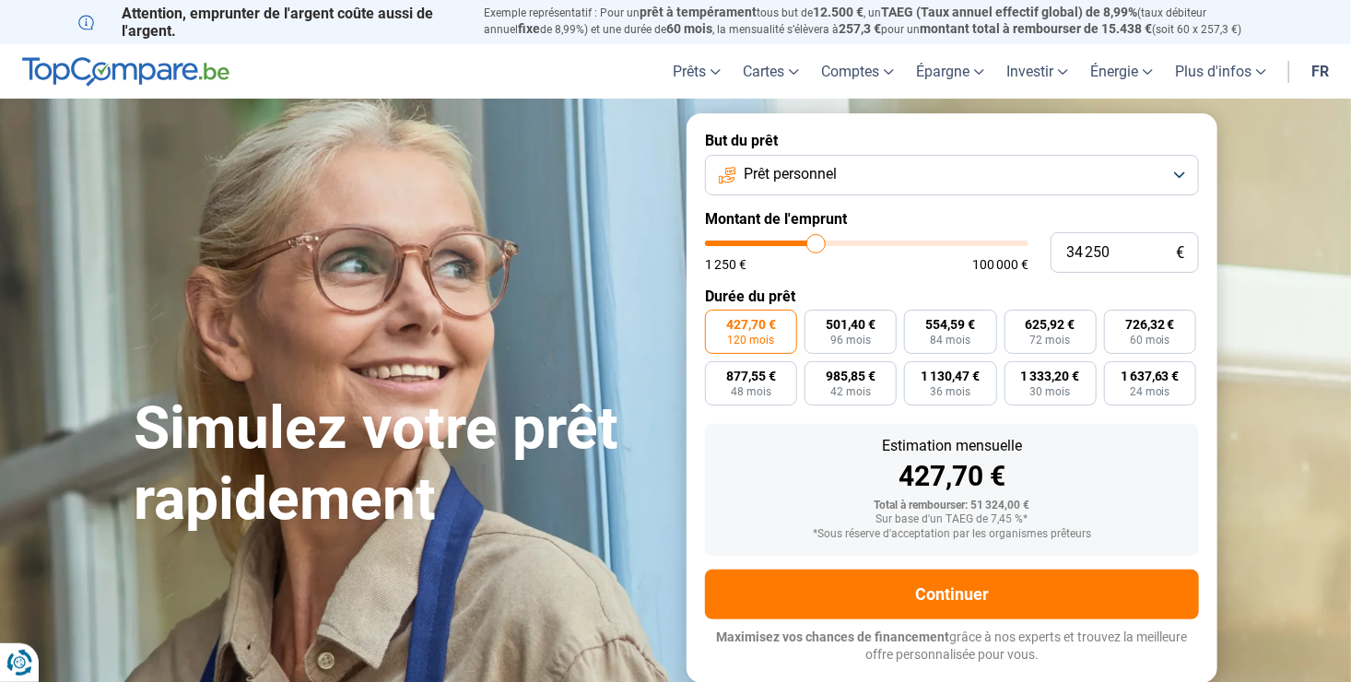
type input "34000"
type input "33 750"
type input "33750"
type input "33 500"
type input "33500"
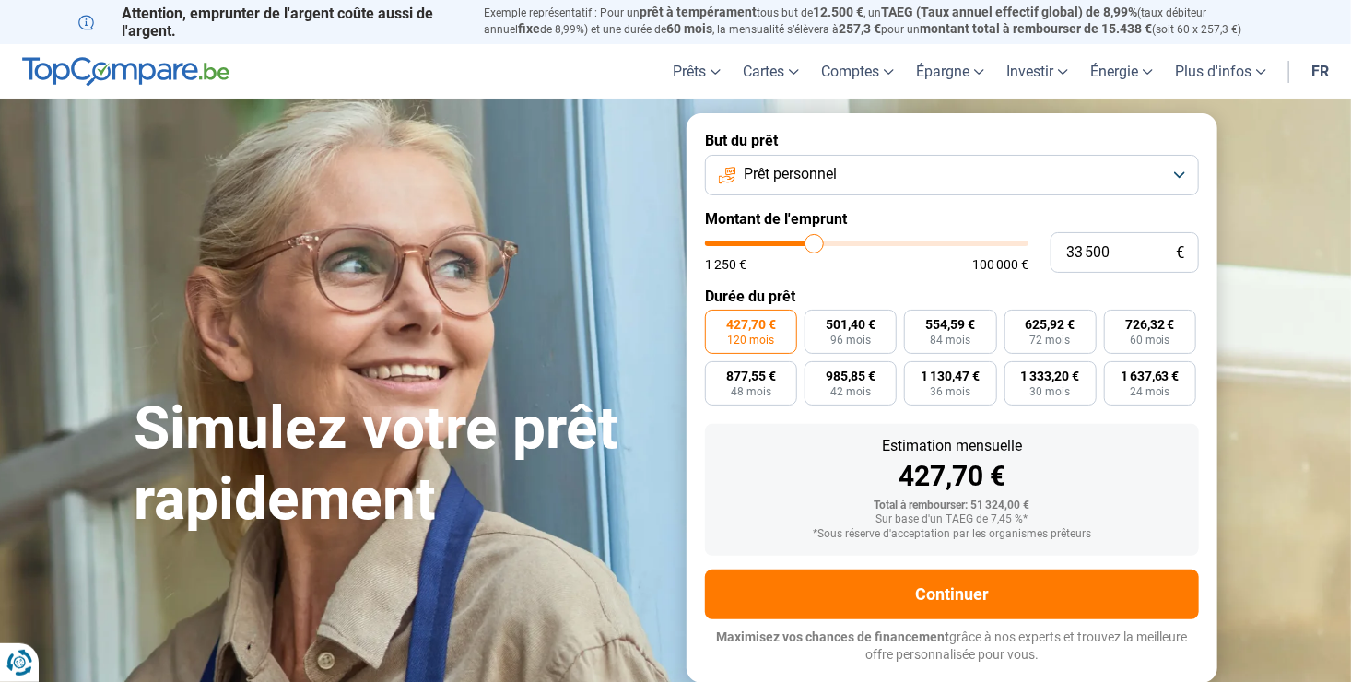
type input "32 750"
type input "32750"
type input "32 500"
type input "32500"
type input "31 750"
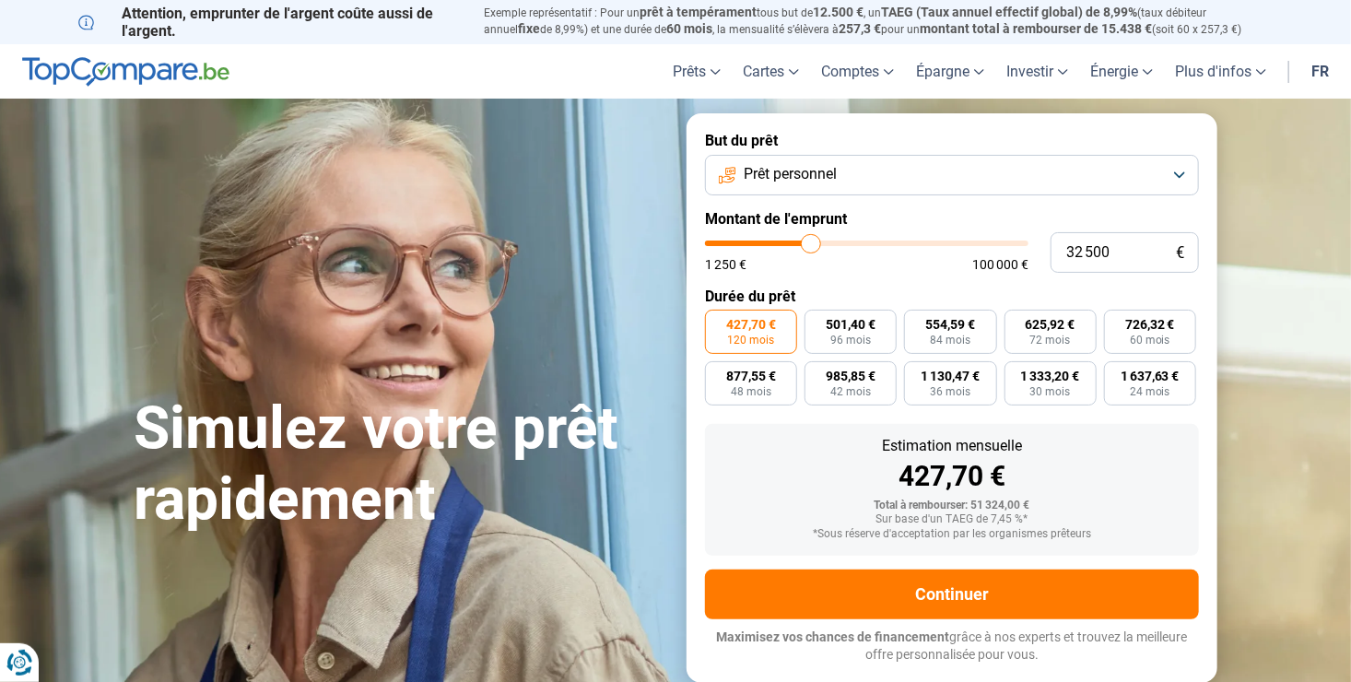
type input "31750"
type input "31 500"
type input "31500"
type input "31 250"
type input "31250"
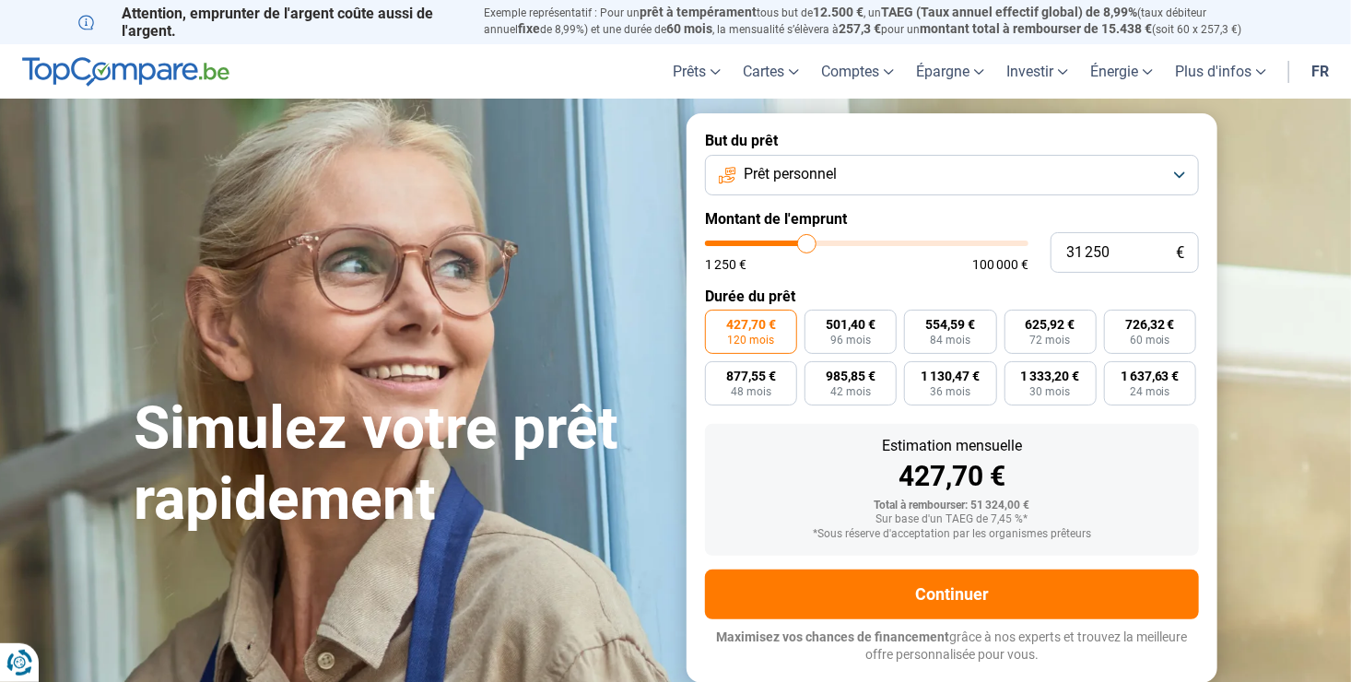
type input "30 750"
type input "30750"
type input "30 500"
type input "30500"
type input "30 000"
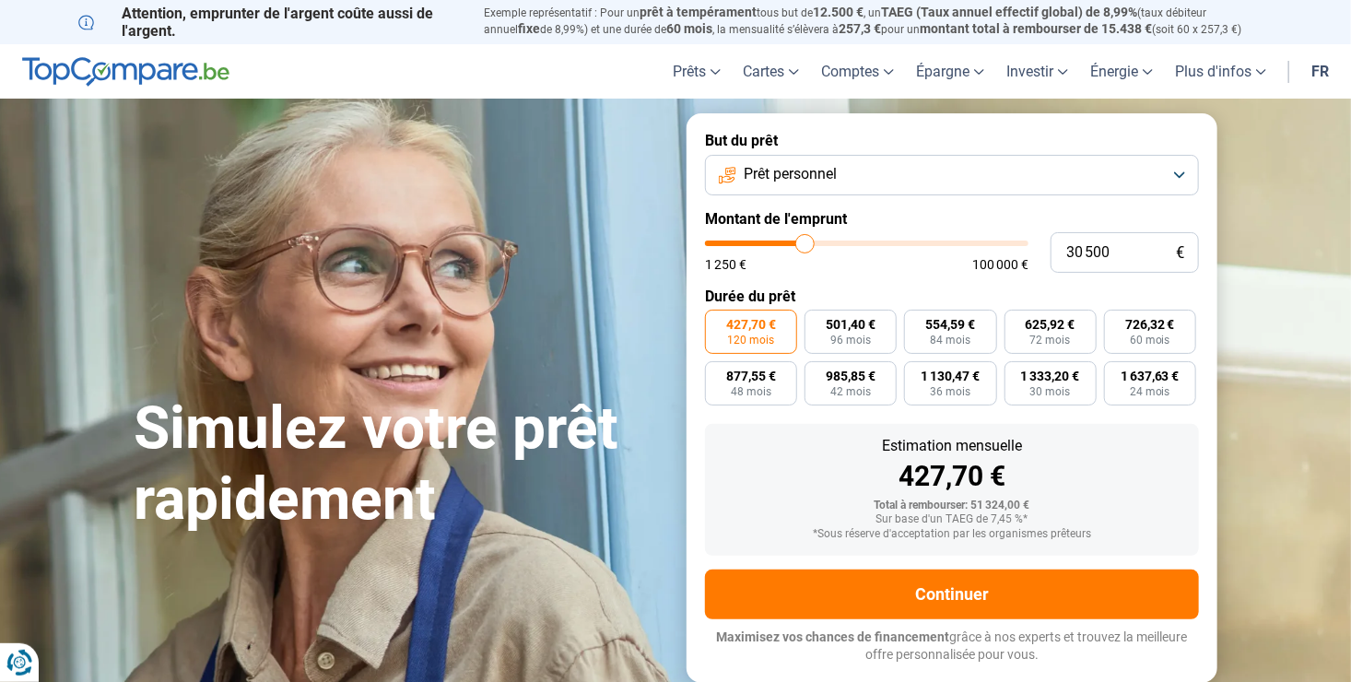
type input "30000"
type input "29 750"
type input "29750"
type input "29 250"
type input "29250"
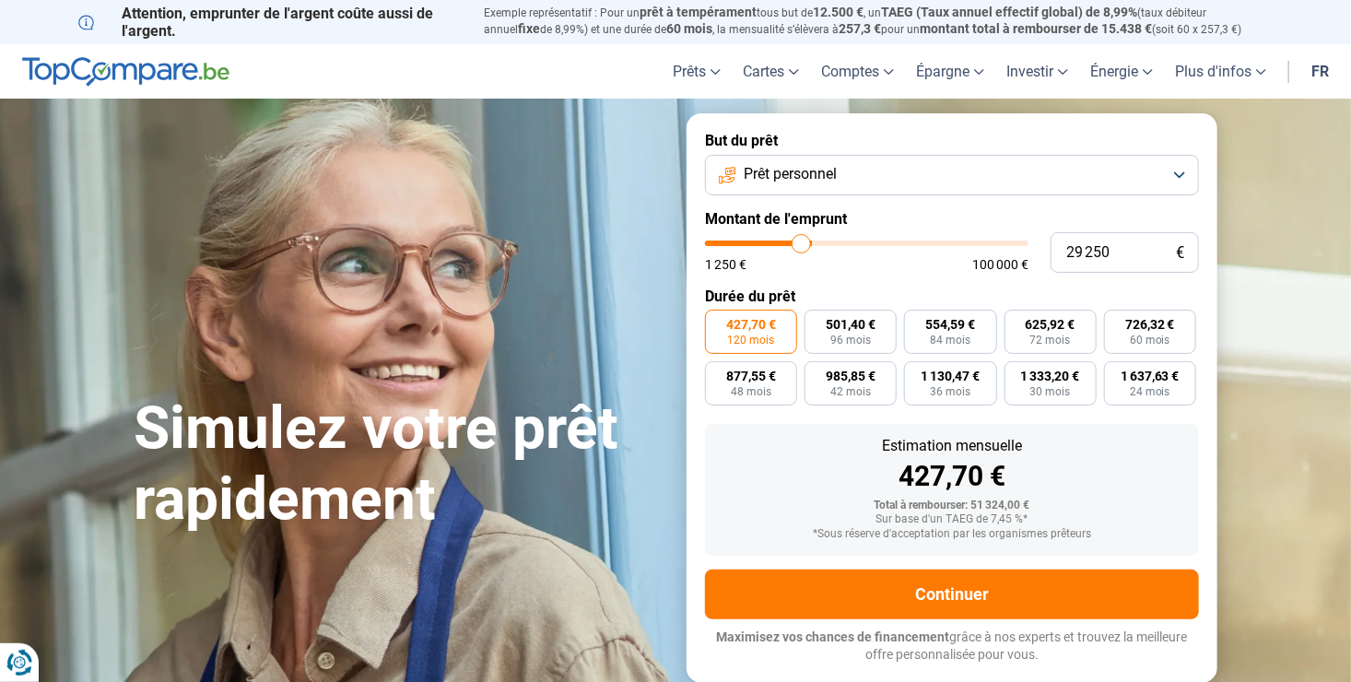
type input "29 000"
type input "29000"
type input "28 750"
type input "28750"
type input "28 250"
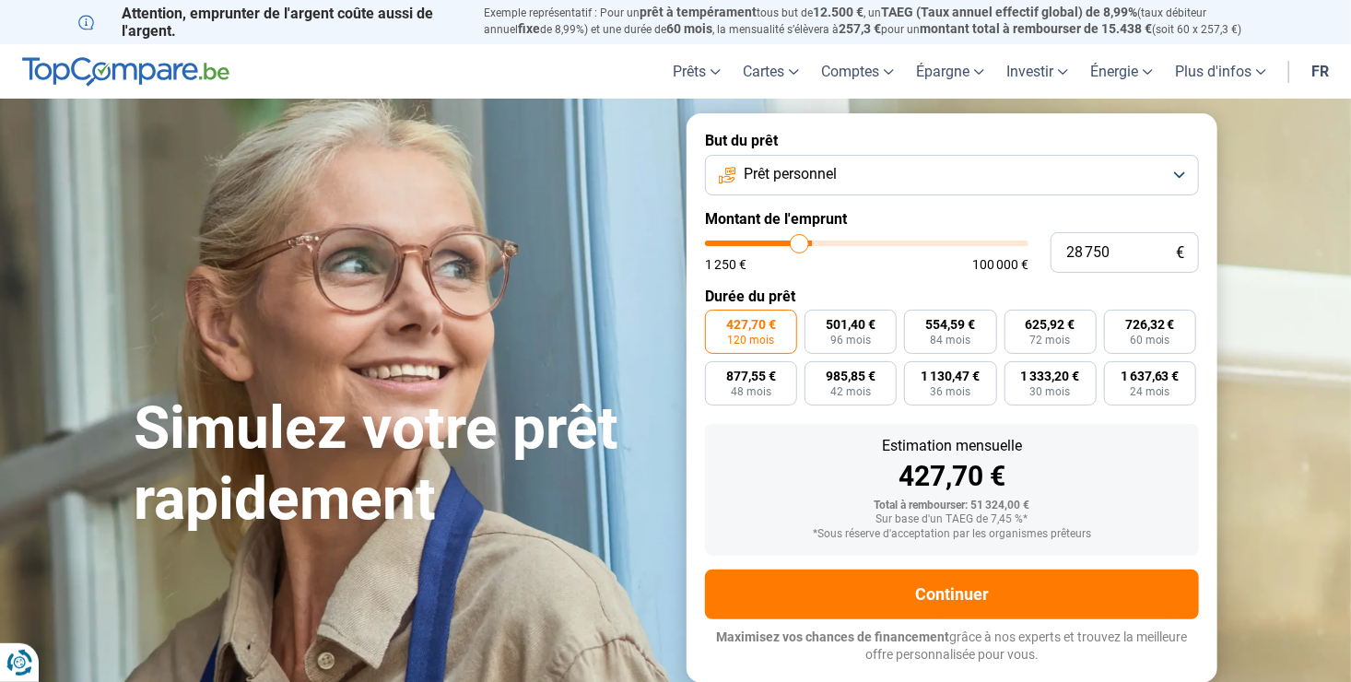
type input "28250"
type input "28 000"
type input "28000"
type input "27 500"
type input "27500"
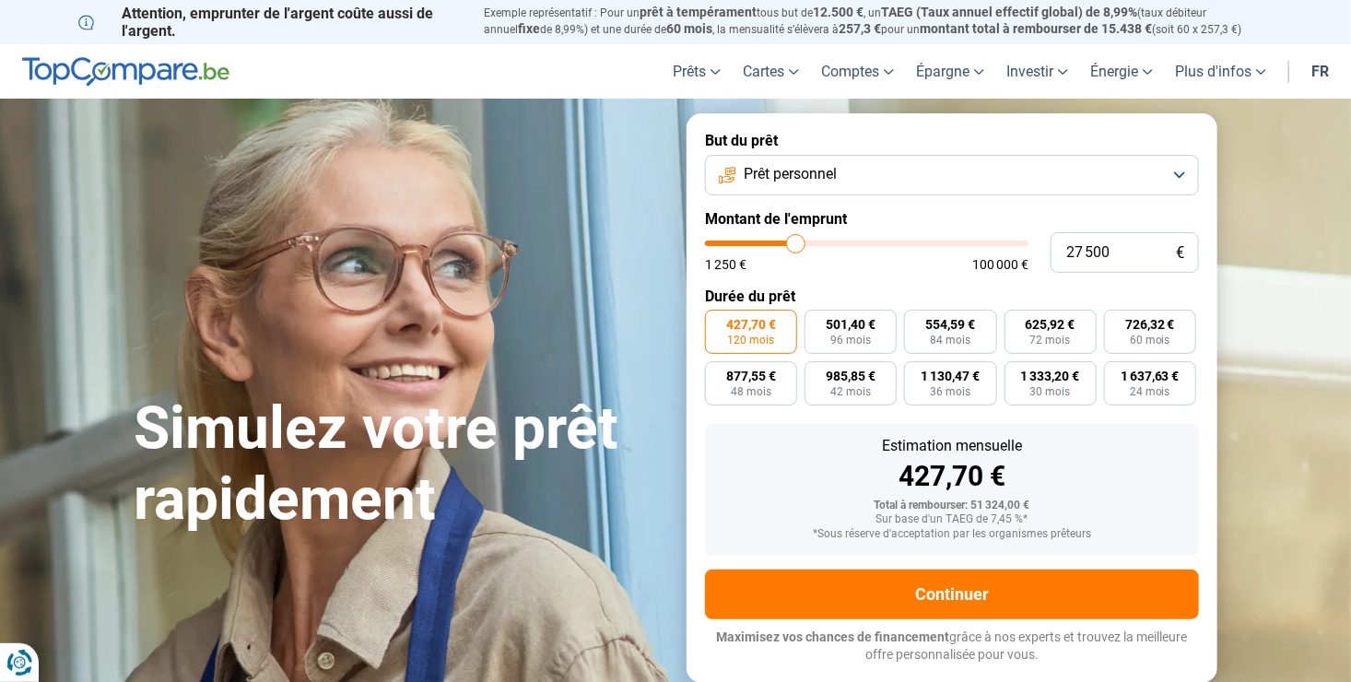
type input "27 250"
type input "27250"
type input "26 750"
type input "26750"
type input "26 250"
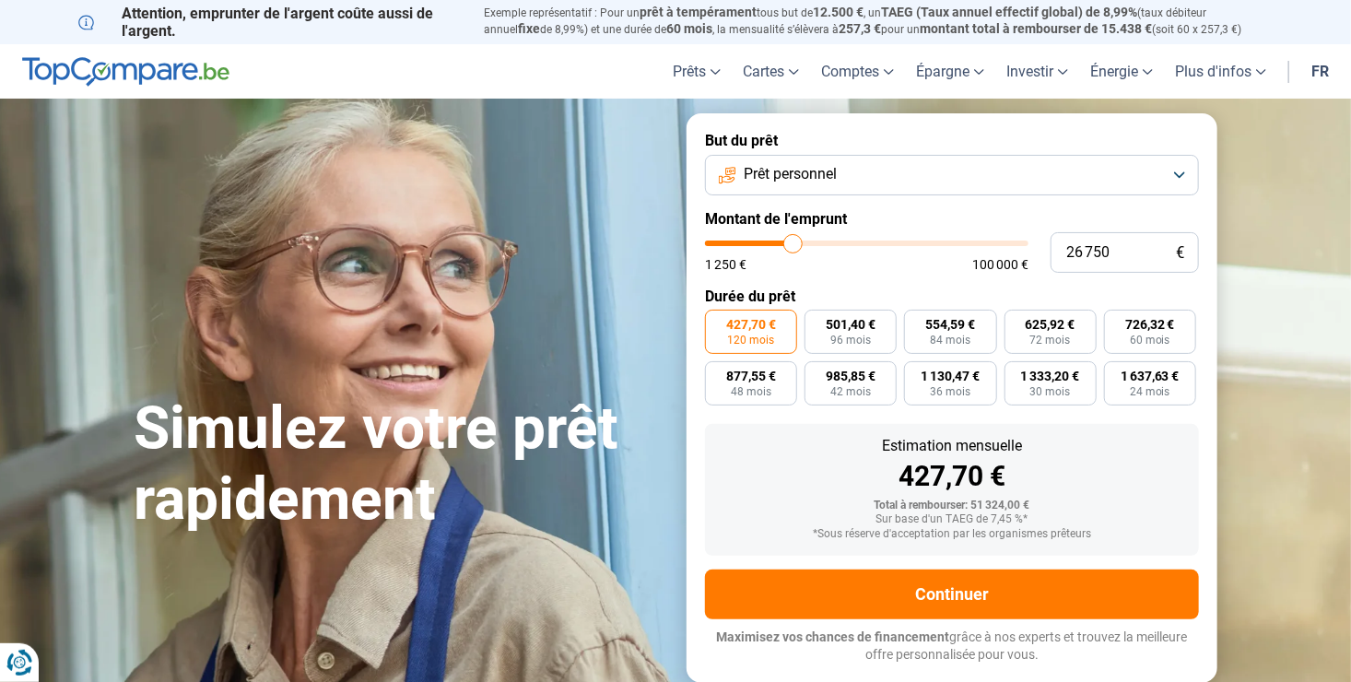
type input "26250"
type input "25 750"
type input "25750"
type input "25 000"
type input "25000"
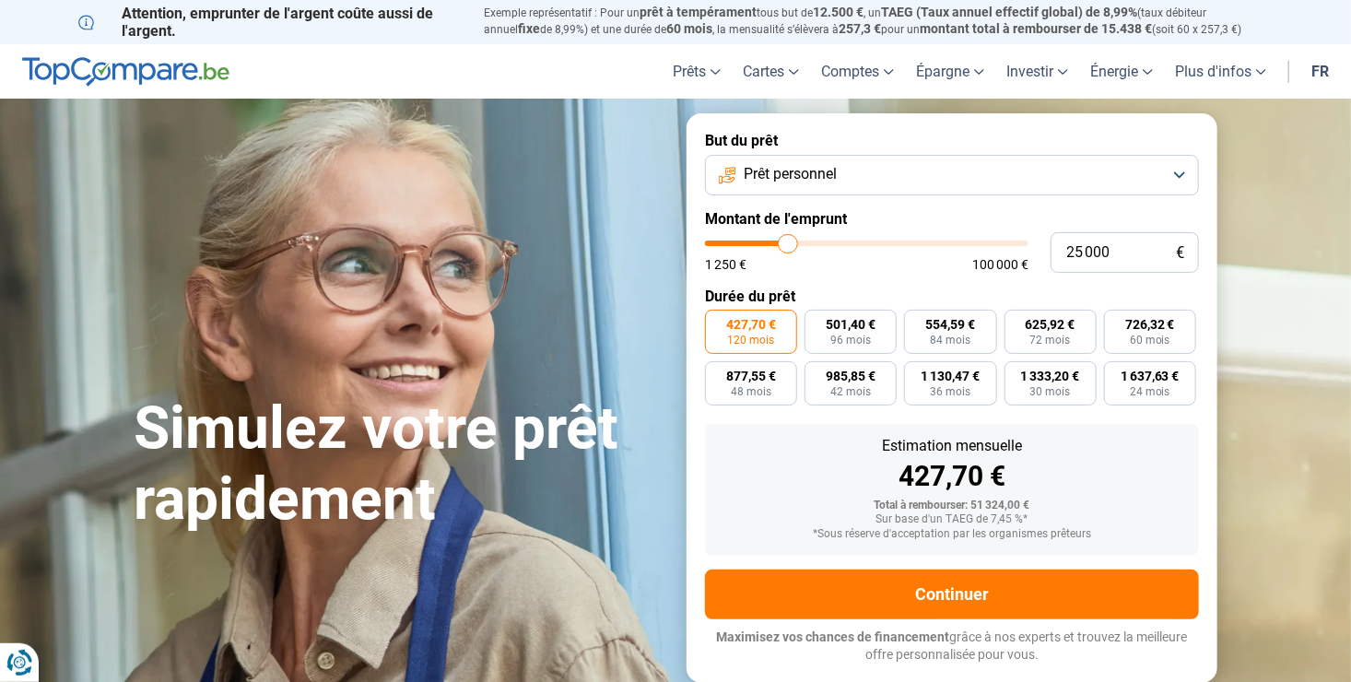
type input "24 250"
type input "24250"
type input "23 000"
type input "23000"
type input "22 750"
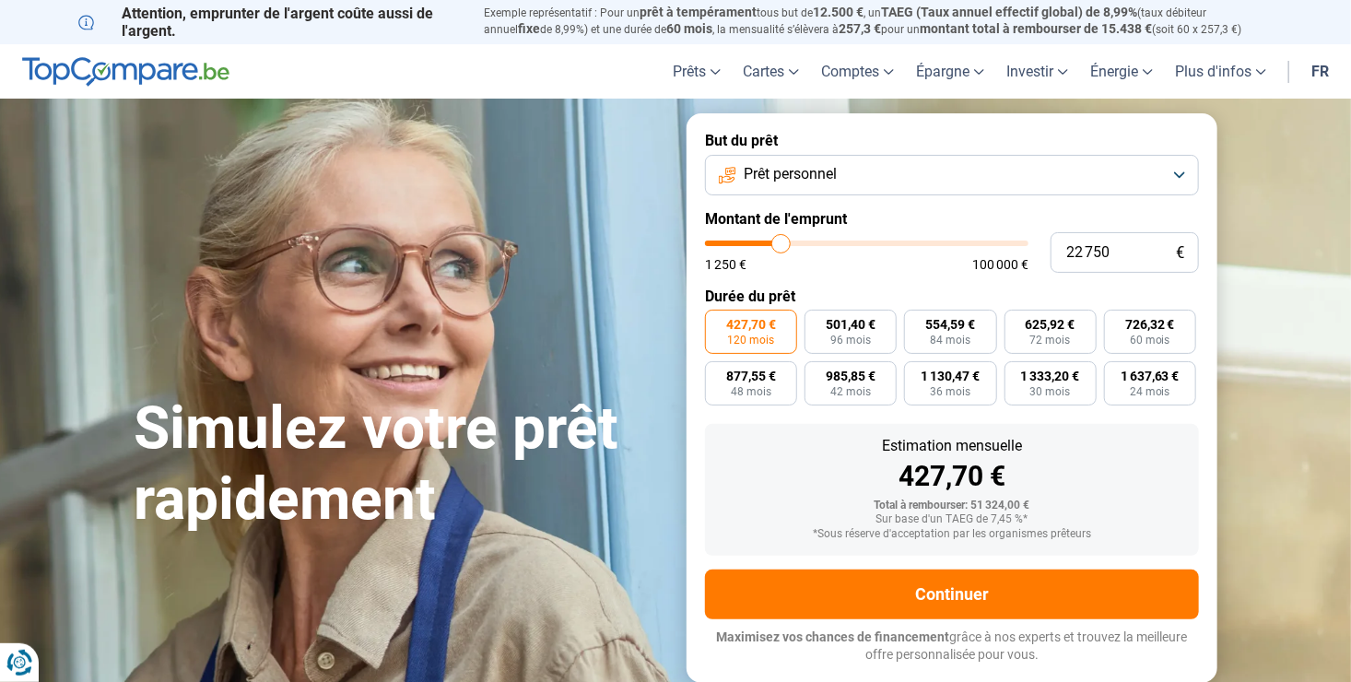
drag, startPoint x: 824, startPoint y: 243, endPoint x: 782, endPoint y: 261, distance: 45.9
type input "22750"
click at [782, 246] on input "range" at bounding box center [867, 244] width 324 height 6
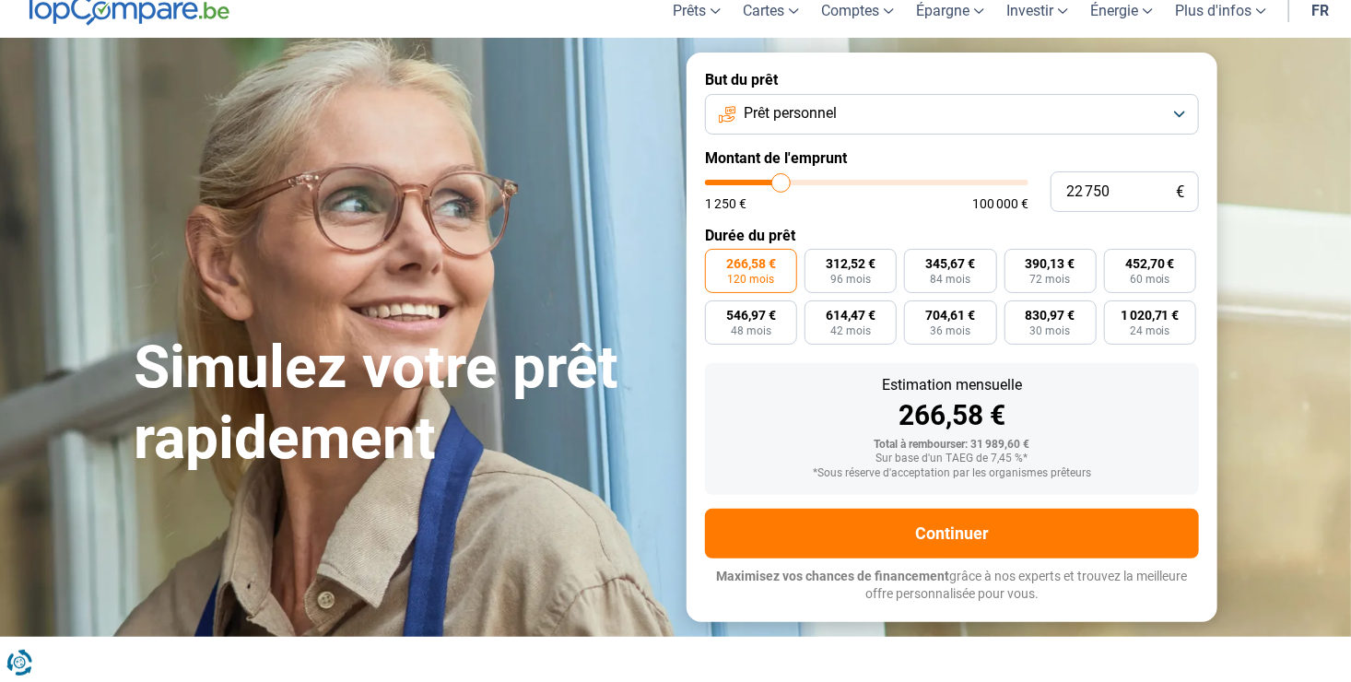
scroll to position [92, 0]
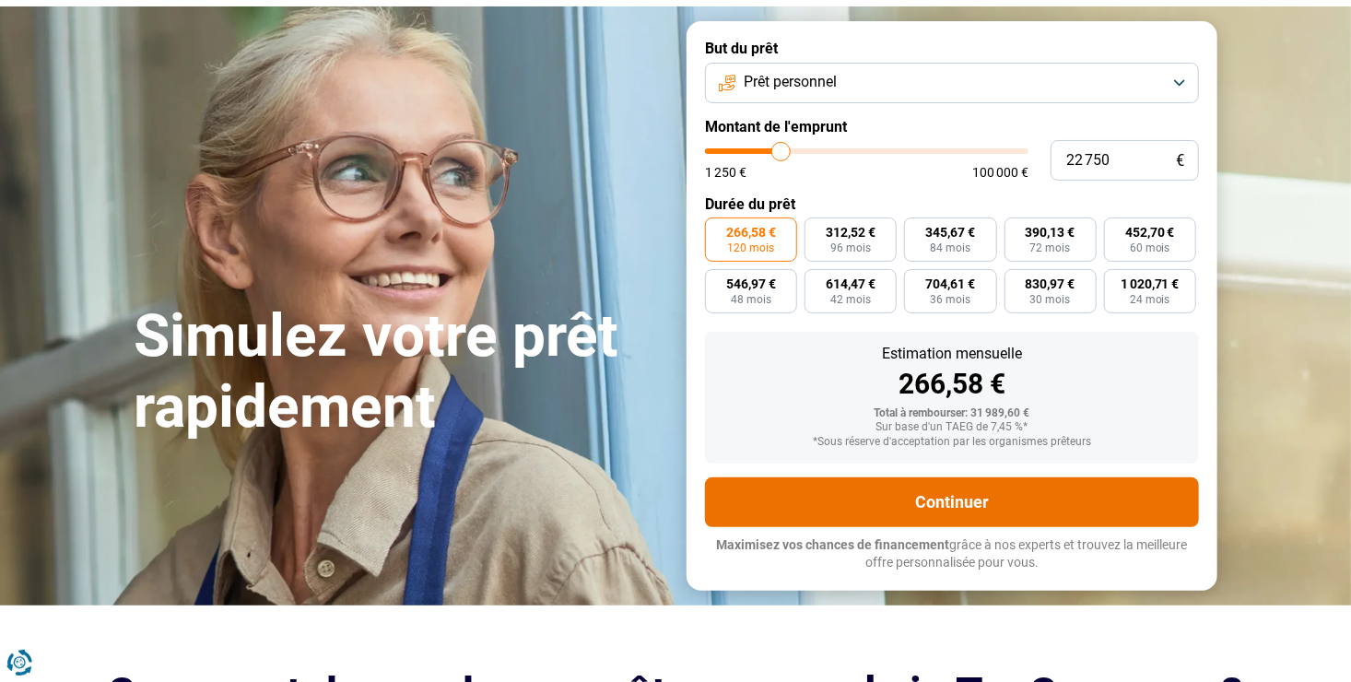
click at [958, 502] on button "Continuer" at bounding box center [952, 503] width 494 height 50
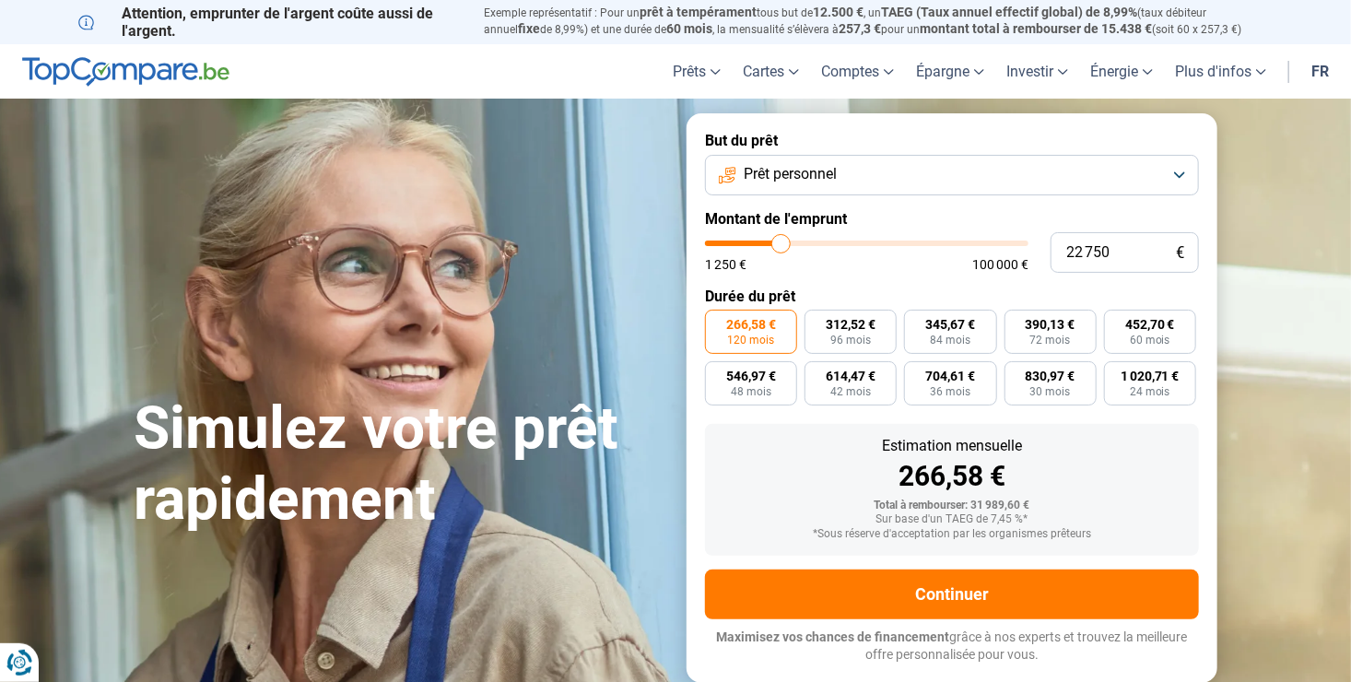
scroll to position [0, 0]
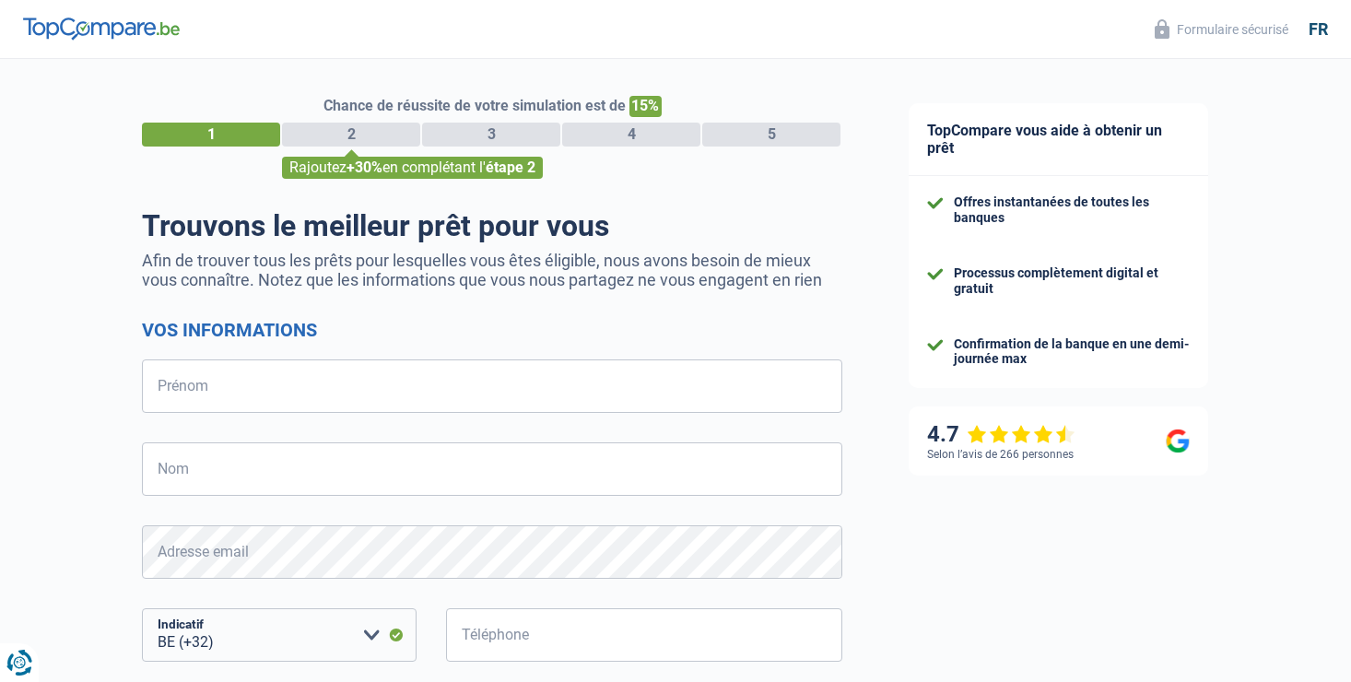
select select "32"
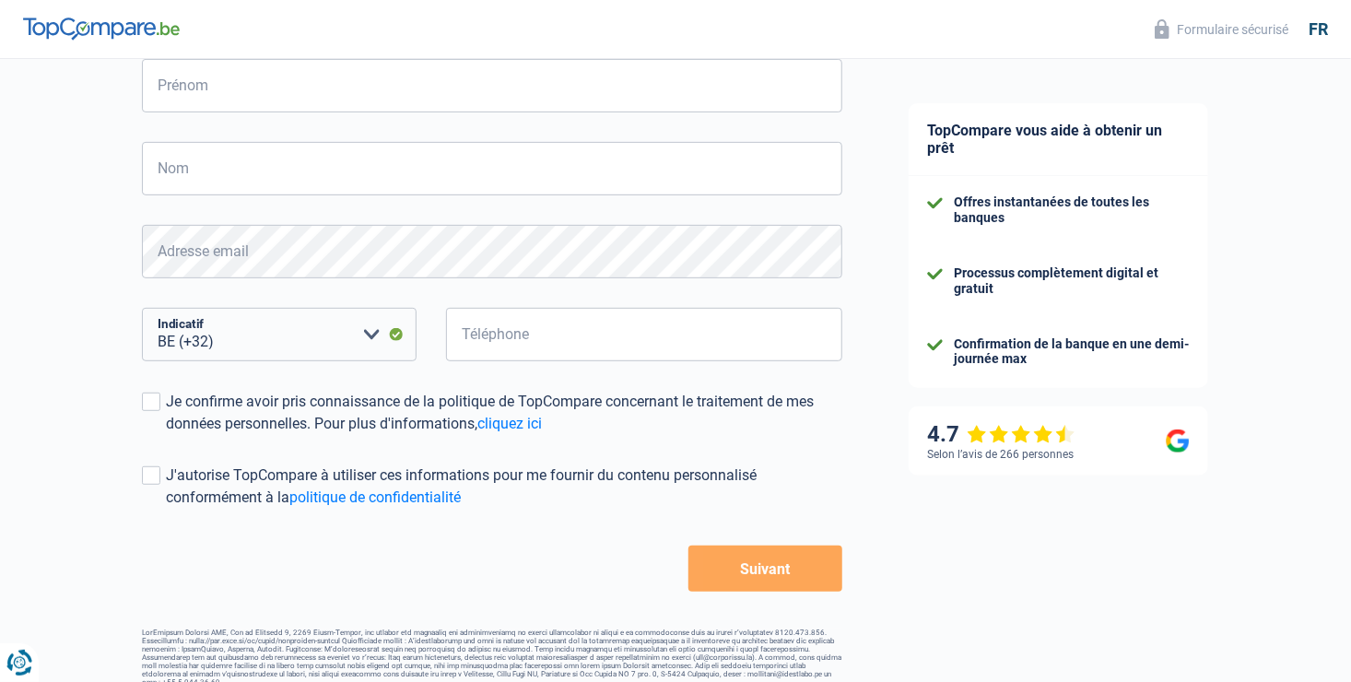
scroll to position [321, 0]
